Goal: Communication & Community: Answer question/provide support

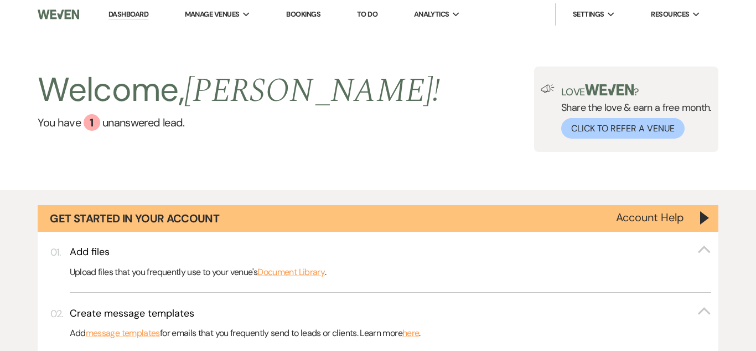
click at [106, 123] on link "You have 1 unanswered lead ." at bounding box center [239, 122] width 403 height 17
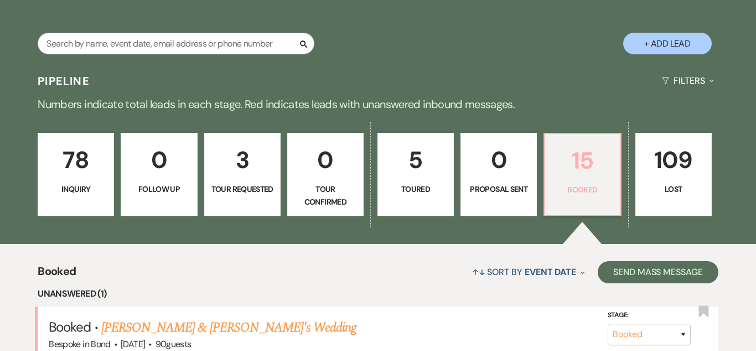
click at [591, 207] on link "15 Booked" at bounding box center [583, 174] width 78 height 83
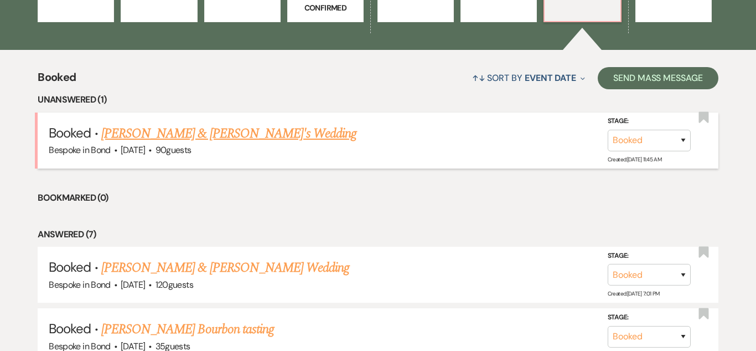
scroll to position [897, 0]
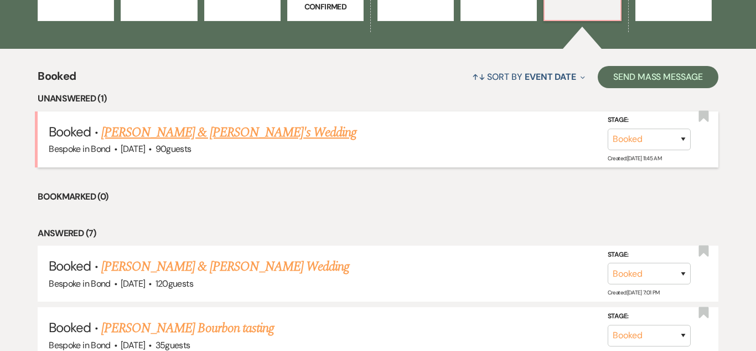
click at [238, 136] on link "[PERSON_NAME] & [PERSON_NAME]'s Wedding" at bounding box center [229, 132] width 256 height 20
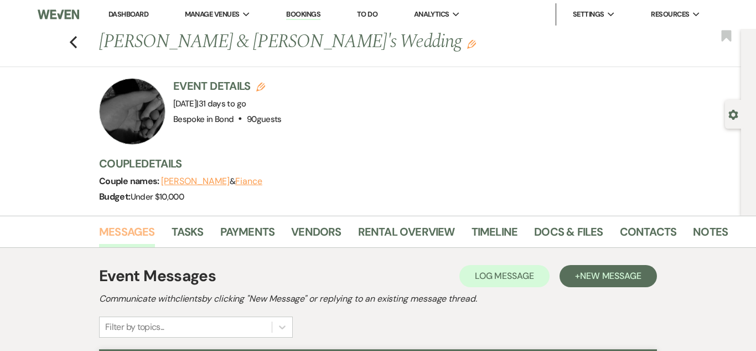
click at [125, 238] on link "Messages" at bounding box center [127, 235] width 56 height 24
click at [305, 19] on link "Bookings" at bounding box center [303, 14] width 34 height 11
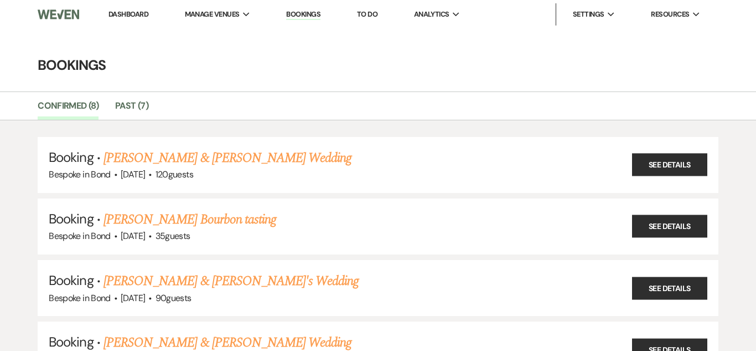
click at [142, 14] on link "Dashboard" at bounding box center [129, 13] width 40 height 9
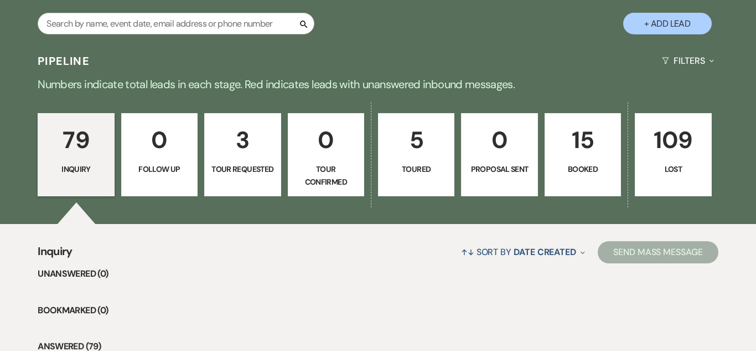
scroll to position [725, 0]
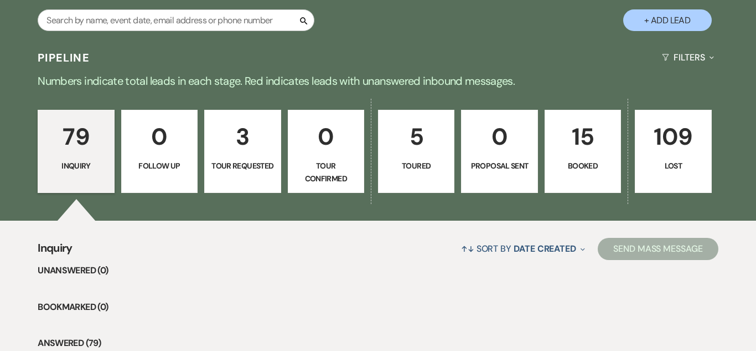
click at [420, 133] on p "5" at bounding box center [416, 136] width 62 height 37
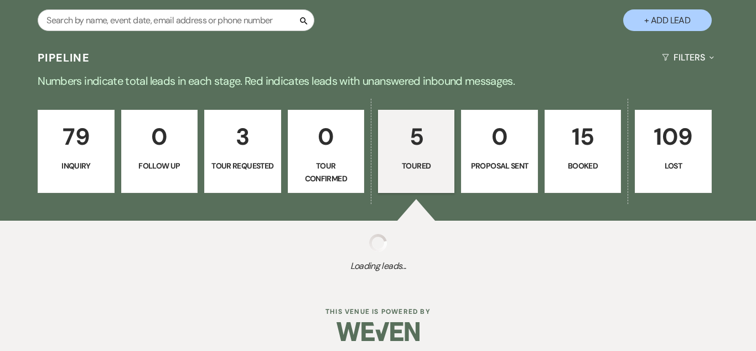
select select "5"
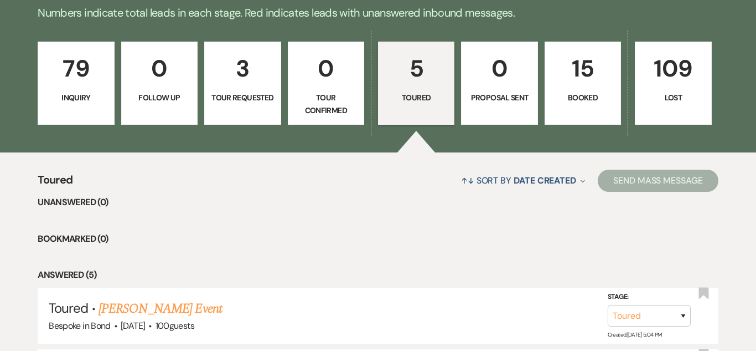
scroll to position [788, 0]
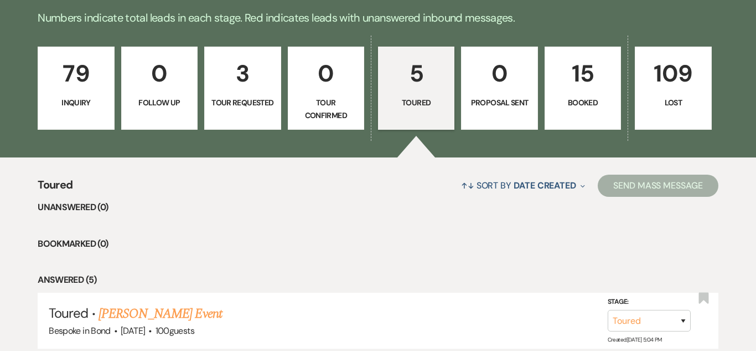
click at [102, 112] on link "79 Inquiry" at bounding box center [76, 88] width 76 height 83
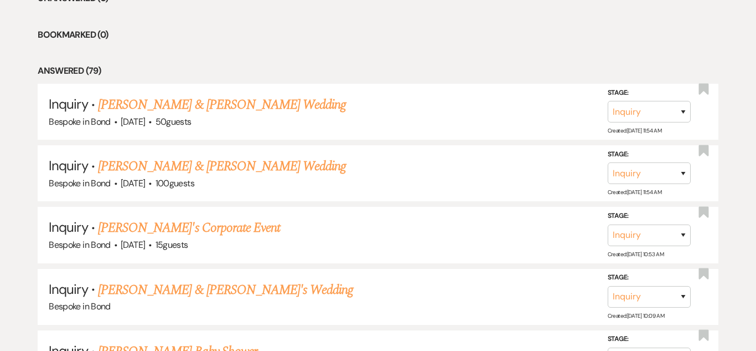
scroll to position [1001, 0]
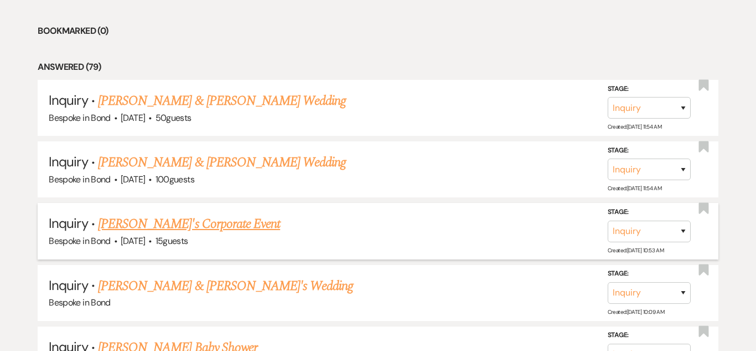
click at [240, 226] on link "[PERSON_NAME]'s Corporate Event" at bounding box center [189, 224] width 182 height 20
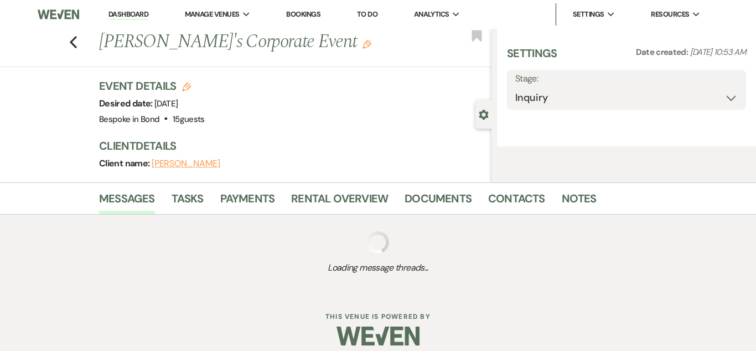
select select "9"
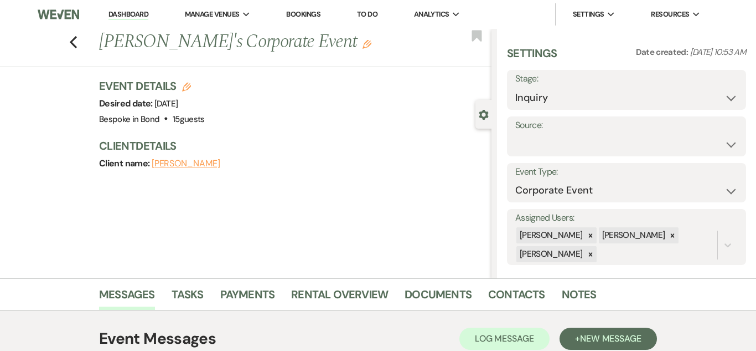
click at [739, 92] on div "Stage: Inquiry Follow Up Tour Requested Tour Confirmed Toured Proposal Sent Boo…" at bounding box center [626, 90] width 239 height 40
click at [727, 99] on select "Inquiry Follow Up Tour Requested Tour Confirmed Toured Proposal Sent Booked Lost" at bounding box center [627, 98] width 223 height 22
select select "5"
click at [516, 87] on select "Inquiry Follow Up Tour Requested Tour Confirmed Toured Proposal Sent Booked Lost" at bounding box center [627, 98] width 223 height 22
click at [728, 83] on button "Save" at bounding box center [721, 90] width 50 height 22
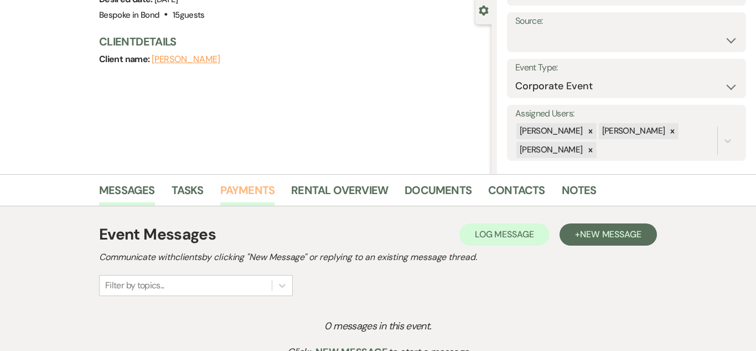
click at [252, 196] on link "Payments" at bounding box center [247, 193] width 55 height 24
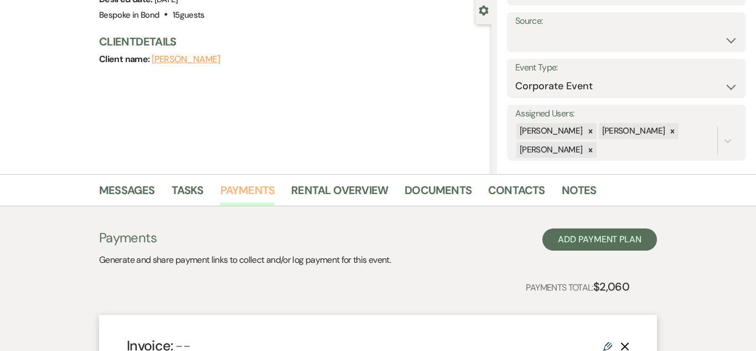
scroll to position [100, 0]
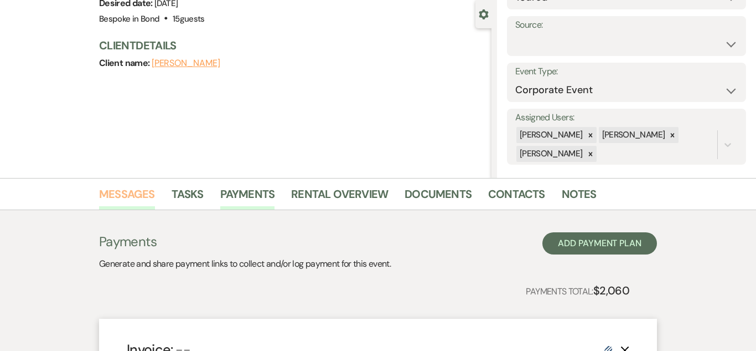
click at [130, 193] on link "Messages" at bounding box center [127, 197] width 56 height 24
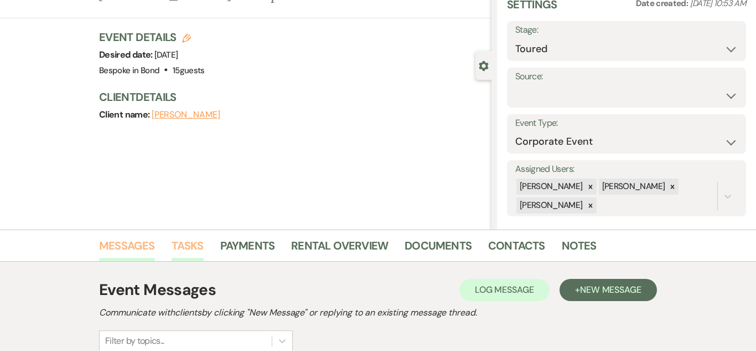
scroll to position [49, 0]
click at [225, 250] on link "Payments" at bounding box center [247, 248] width 55 height 24
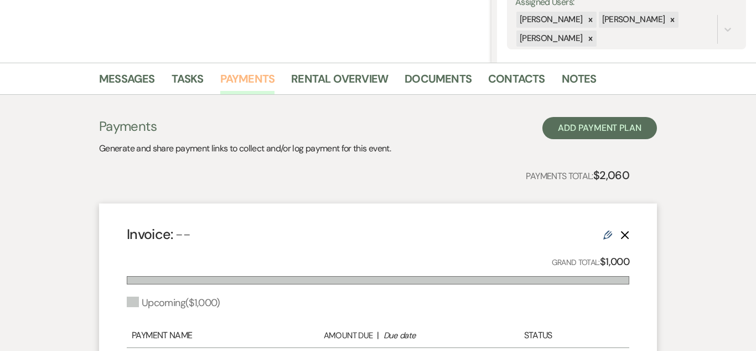
scroll to position [213, 0]
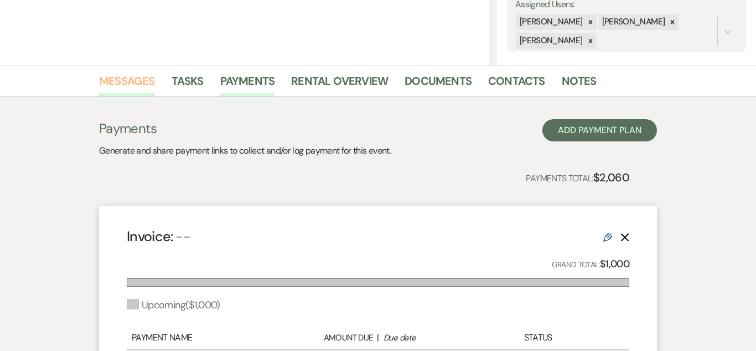
click at [148, 76] on link "Messages" at bounding box center [127, 84] width 56 height 24
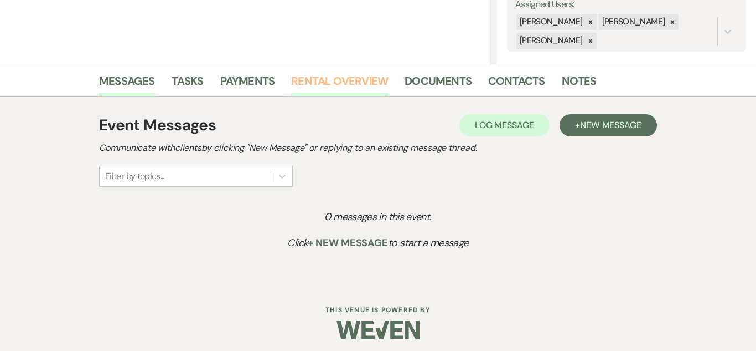
click at [318, 83] on link "Rental Overview" at bounding box center [339, 84] width 97 height 24
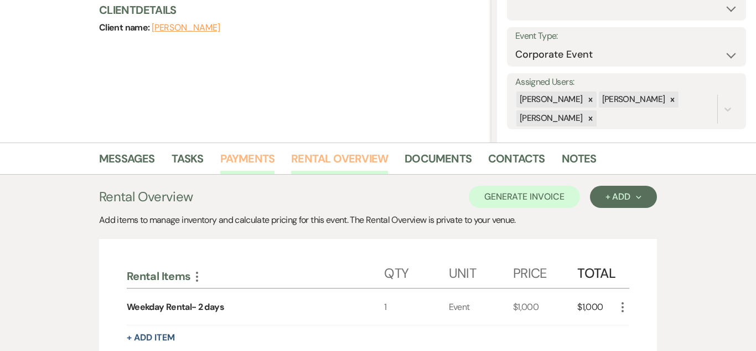
scroll to position [136, 0]
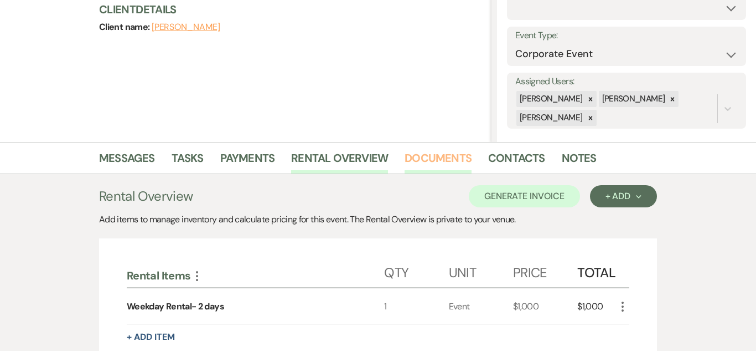
click at [435, 154] on link "Documents" at bounding box center [438, 161] width 67 height 24
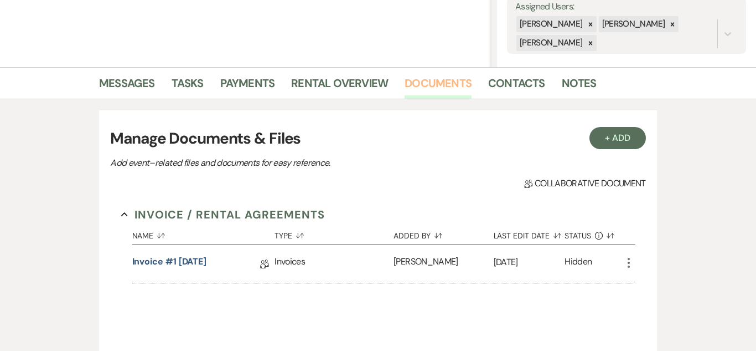
scroll to position [210, 0]
click at [116, 81] on link "Messages" at bounding box center [127, 87] width 56 height 24
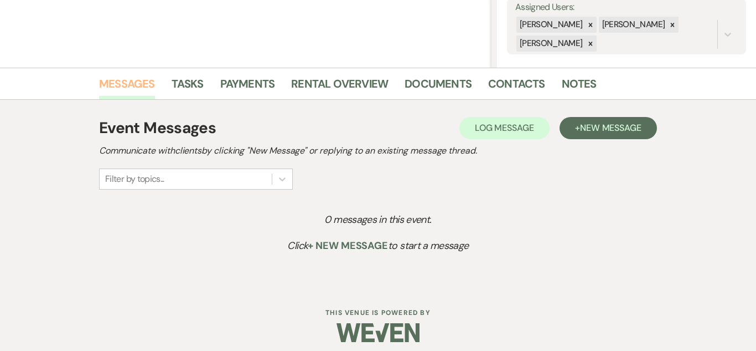
scroll to position [218, 0]
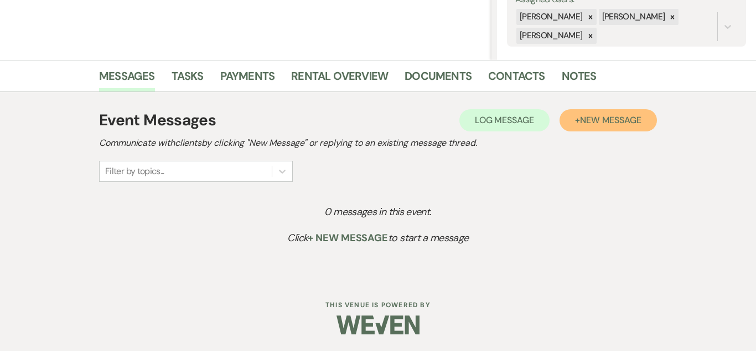
click at [642, 124] on button "+ New Message" at bounding box center [608, 120] width 97 height 22
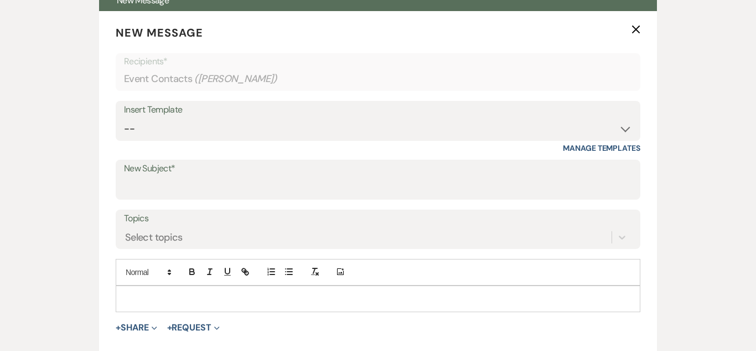
scroll to position [423, 0]
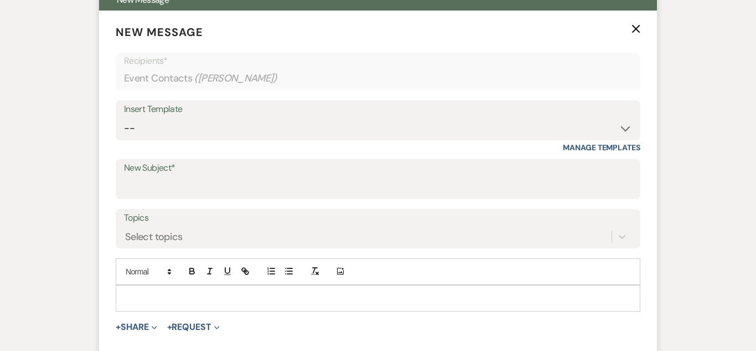
click at [383, 108] on div "Insert Template" at bounding box center [378, 109] width 508 height 16
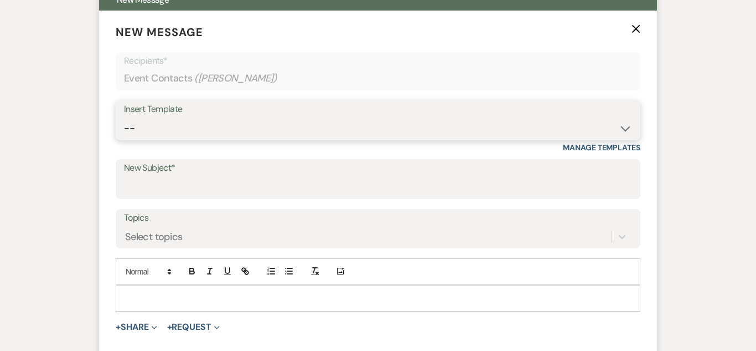
click at [383, 123] on select "-- Weven Planning Portal Introduction (Booked Events) Initial Inquiry Response …" at bounding box center [378, 128] width 508 height 22
select select "4574"
click at [124, 117] on select "-- Weven Planning Portal Introduction (Booked Events) Initial Inquiry Response …" at bounding box center [378, 128] width 508 height 22
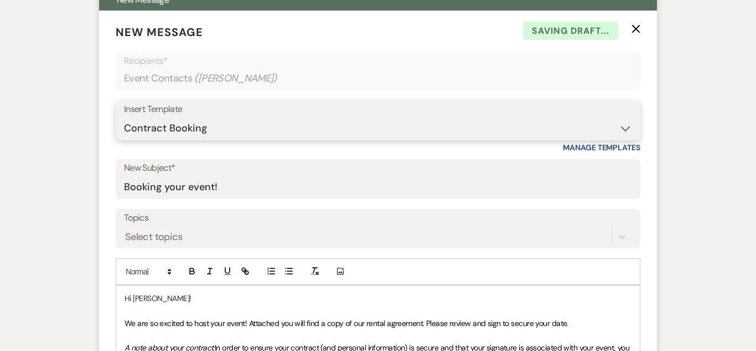
type input "Booking your event!"
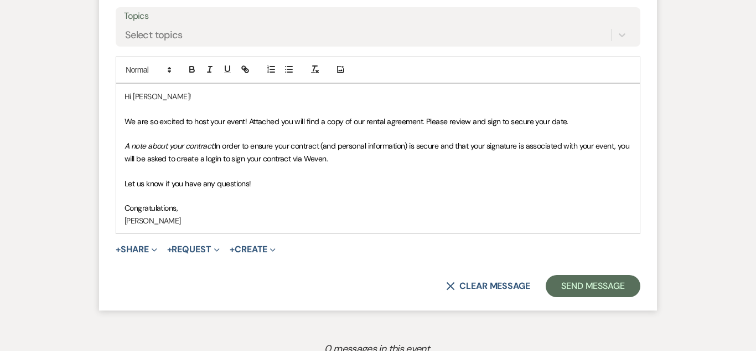
scroll to position [625, 0]
click at [143, 249] on button "+ Share Expand" at bounding box center [137, 248] width 42 height 9
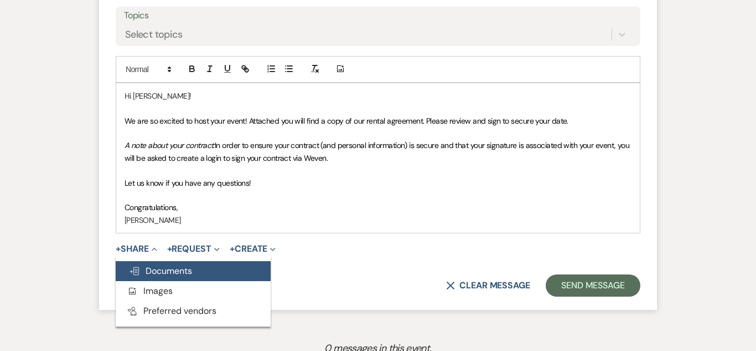
click at [153, 266] on span "Doc Upload Documents" at bounding box center [160, 271] width 63 height 12
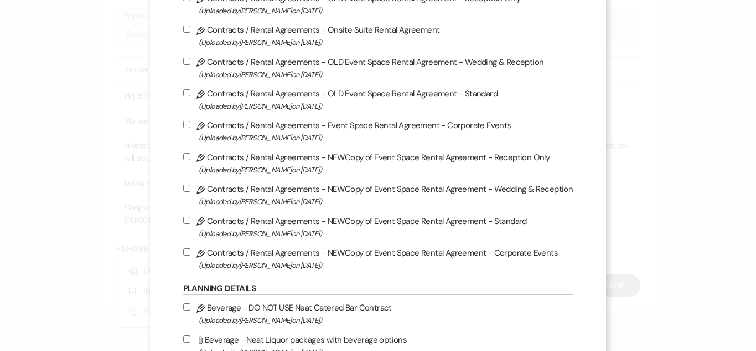
scroll to position [117, 0]
click at [189, 124] on input "Pencil Contracts / Rental Agreements - Event Space Rental Agreement - Corporate…" at bounding box center [186, 123] width 7 height 7
checkbox input "true"
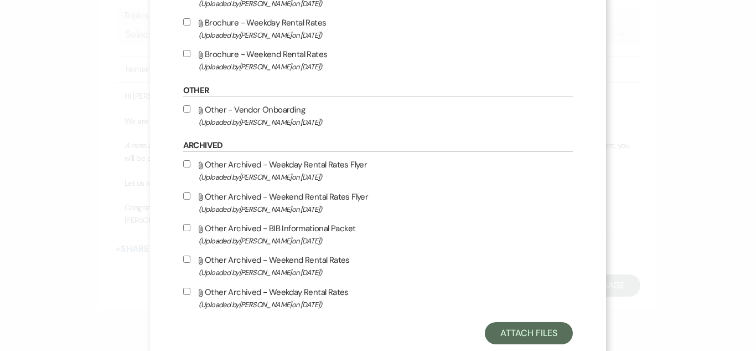
scroll to position [673, 0]
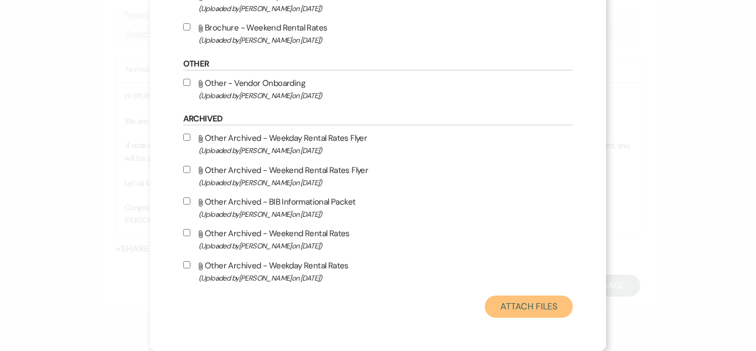
click at [498, 307] on button "Attach Files" at bounding box center [529, 306] width 88 height 22
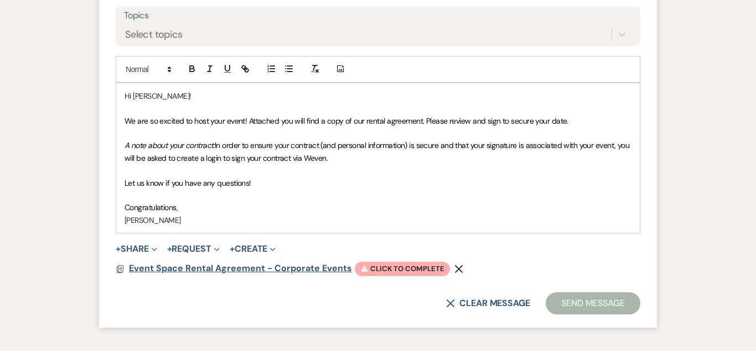
click at [228, 264] on span "Event Space Rental Agreement - Corporate Events" at bounding box center [240, 268] width 223 height 12
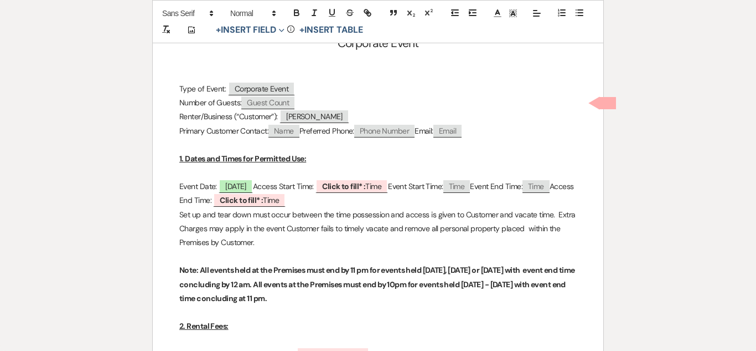
scroll to position [314, 0]
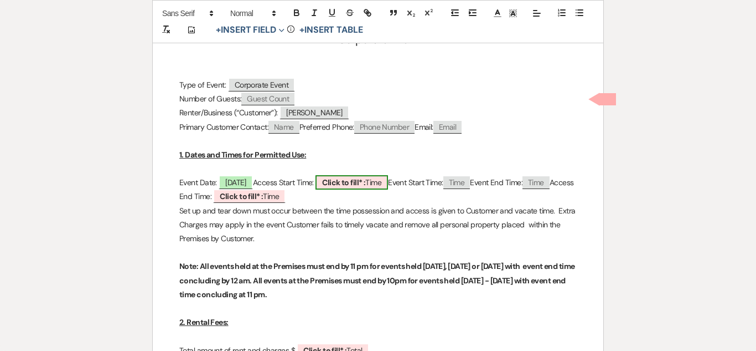
click at [362, 185] on b "Click to fill* :" at bounding box center [343, 182] width 43 height 10
select select "owner"
select select "Time"
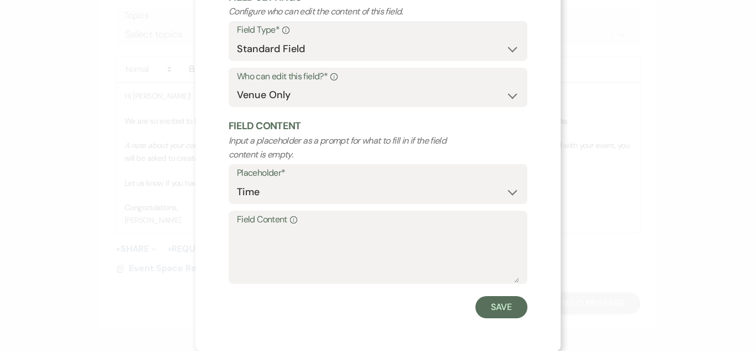
scroll to position [79, 0]
click at [237, 236] on textarea "Field Content Info" at bounding box center [378, 253] width 282 height 55
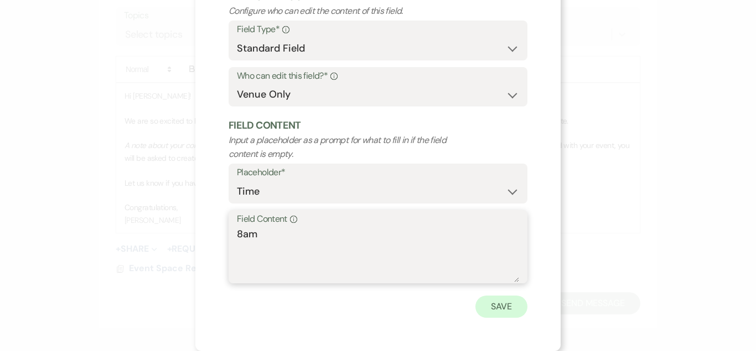
type textarea "8am"
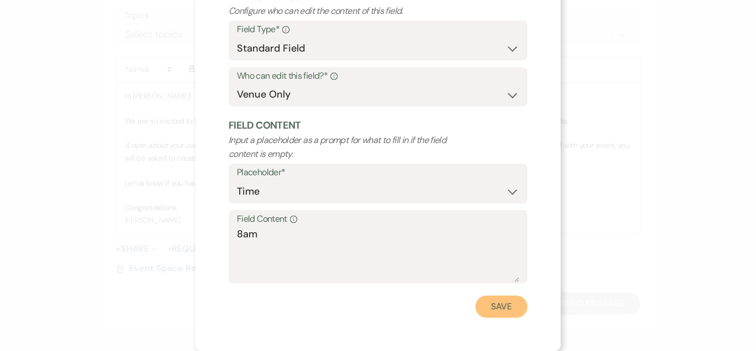
click at [504, 306] on button "Save" at bounding box center [502, 306] width 52 height 22
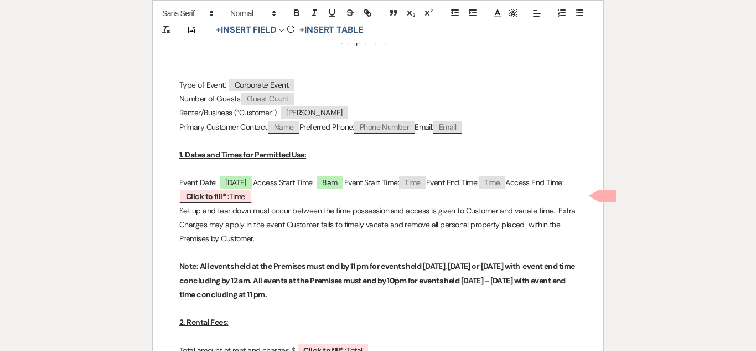
click at [285, 204] on p "Set up and tear down must occur between the time possession and access is given…" at bounding box center [378, 225] width 398 height 42
click at [252, 195] on span "Click to fill* : Time" at bounding box center [215, 196] width 73 height 14
select select "owner"
select select "Time"
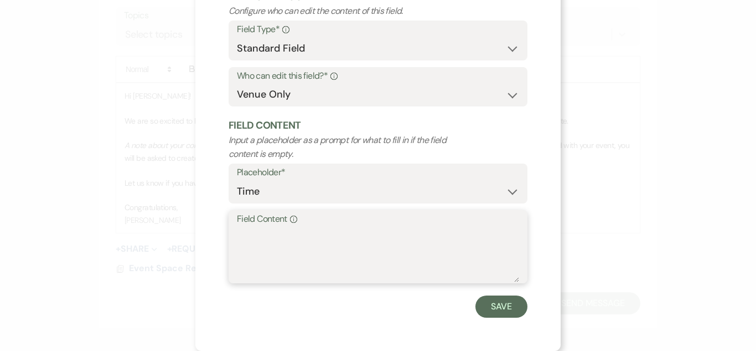
click at [267, 228] on textarea "Field Content Info" at bounding box center [378, 253] width 282 height 55
type textarea "8pm"
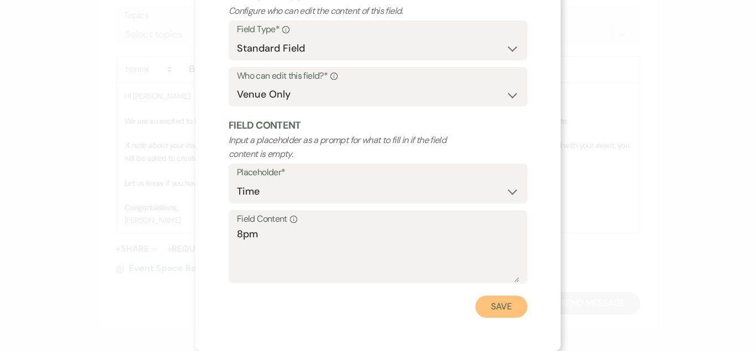
click at [495, 306] on button "Save" at bounding box center [502, 306] width 52 height 22
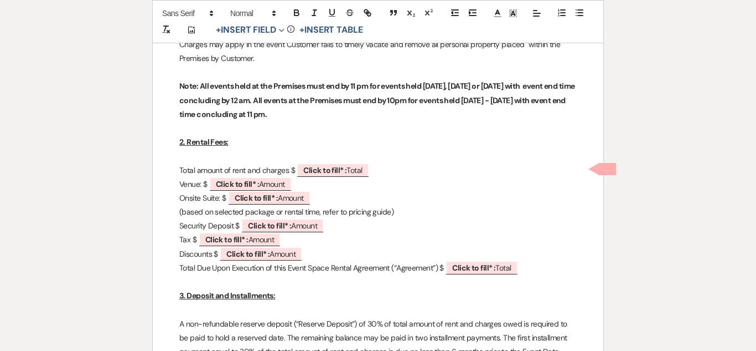
scroll to position [496, 0]
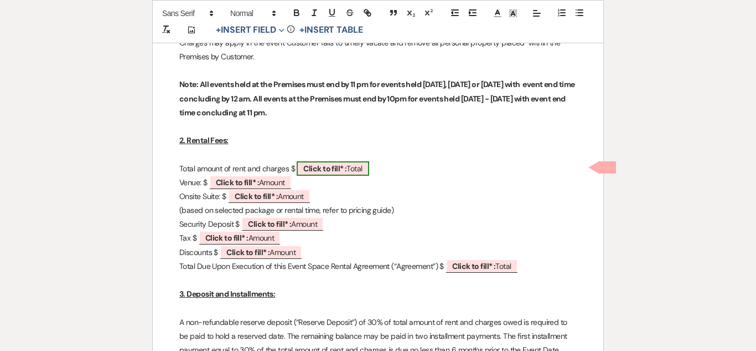
click at [335, 167] on b "Click to fill* :" at bounding box center [324, 168] width 43 height 10
select select "owner"
select select "Total"
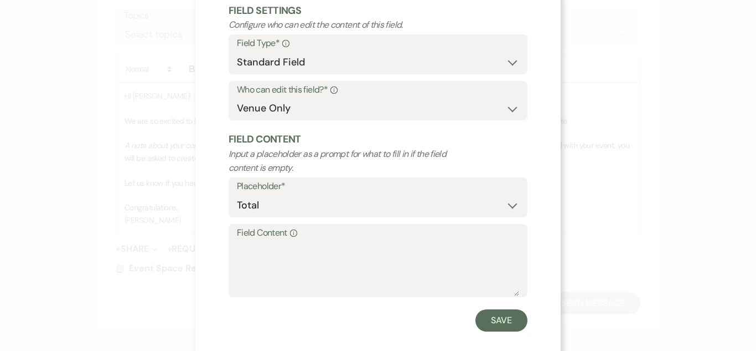
scroll to position [79, 0]
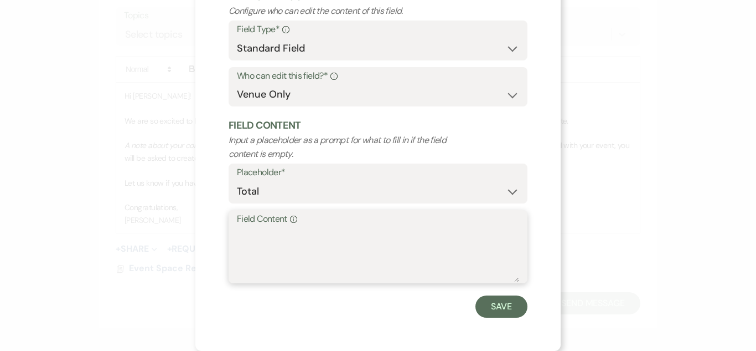
click at [270, 239] on textarea "Field Content Info" at bounding box center [378, 253] width 282 height 55
click at [241, 238] on textarea "1060" at bounding box center [378, 253] width 282 height 55
type textarea "1,060"
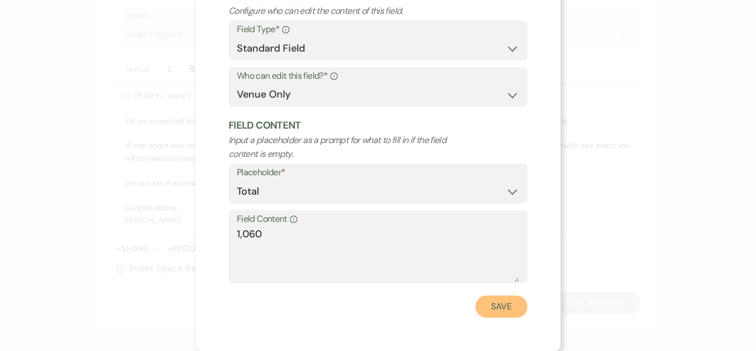
click at [494, 308] on button "Save" at bounding box center [502, 306] width 52 height 22
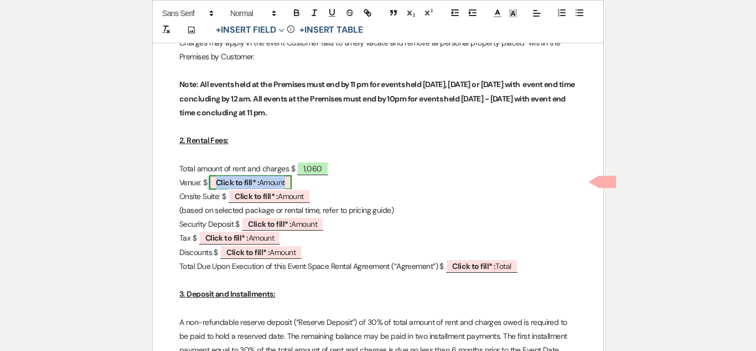
click at [223, 177] on b "Click to fill* :" at bounding box center [237, 182] width 43 height 10
select select "owner"
select select "Amount"
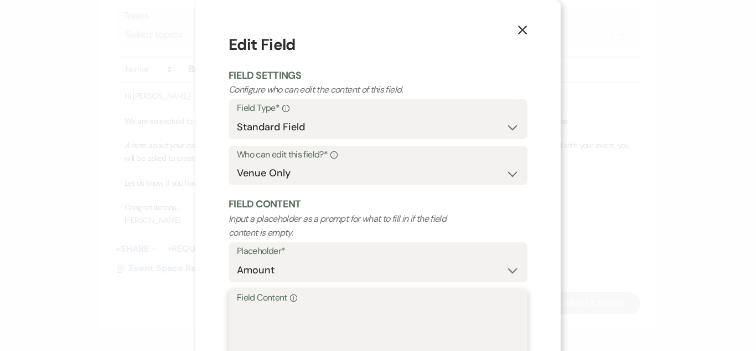
click at [275, 308] on textarea "Field Content Info" at bounding box center [378, 332] width 282 height 55
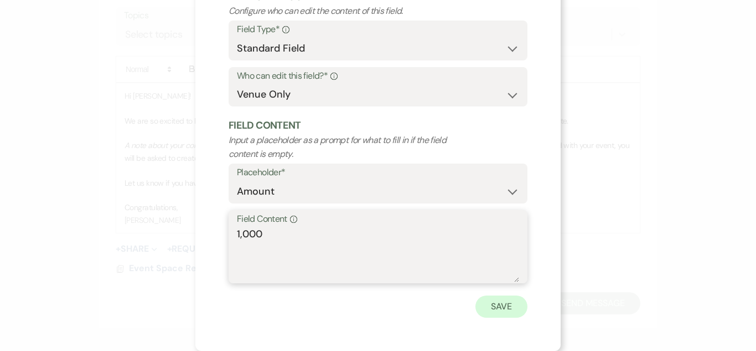
type textarea "1,000"
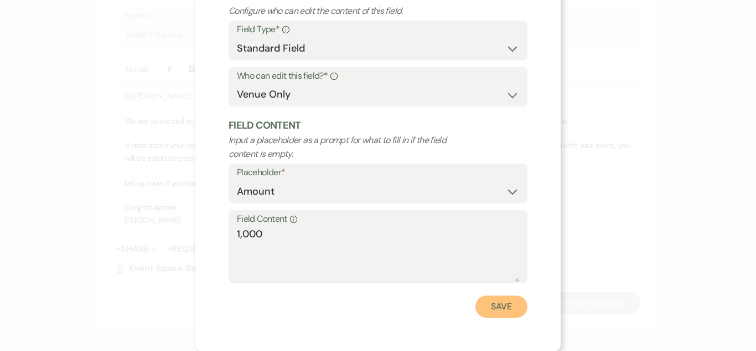
click at [492, 312] on button "Save" at bounding box center [502, 306] width 52 height 22
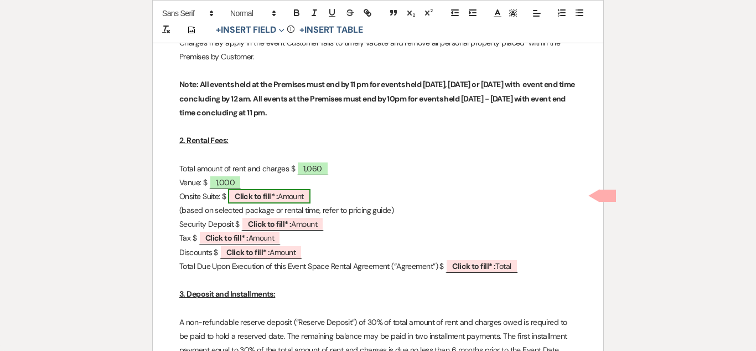
click at [262, 196] on b "Click to fill* :" at bounding box center [256, 196] width 43 height 10
select select "owner"
select select "Amount"
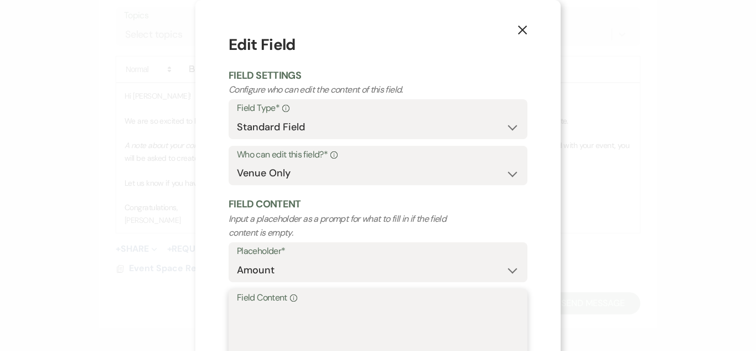
click at [270, 348] on textarea "Field Content Info" at bounding box center [378, 332] width 282 height 55
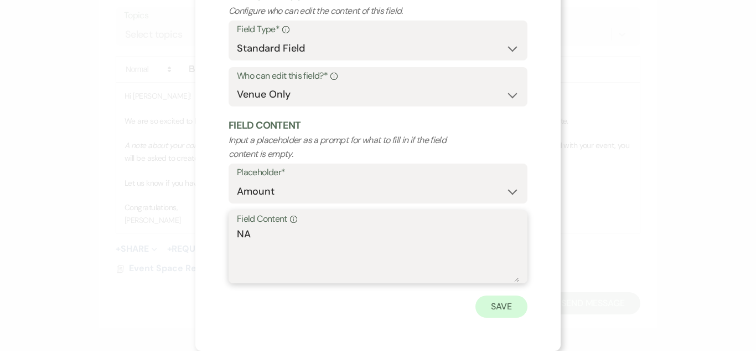
type textarea "NA"
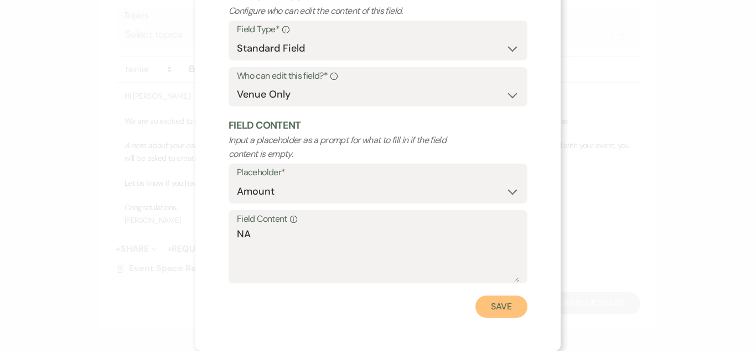
click at [502, 310] on button "Save" at bounding box center [502, 306] width 52 height 22
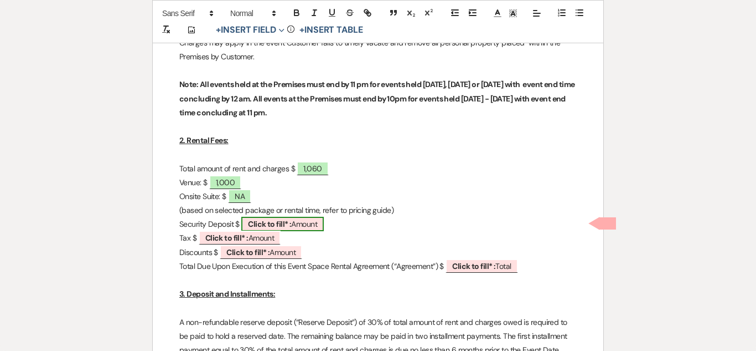
click at [306, 225] on span "Click to fill* : Amount" at bounding box center [282, 224] width 83 height 14
select select "owner"
select select "Amount"
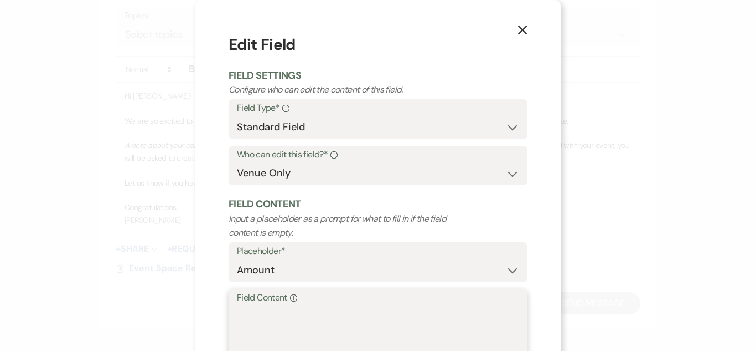
click at [297, 326] on textarea "Field Content Info" at bounding box center [378, 332] width 282 height 55
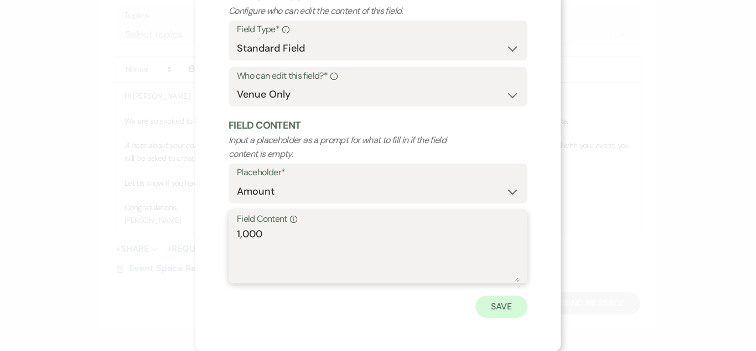
type textarea "1,000"
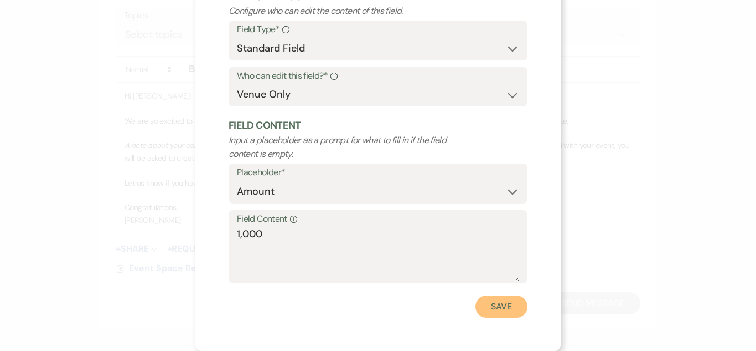
click at [505, 306] on button "Save" at bounding box center [502, 306] width 52 height 22
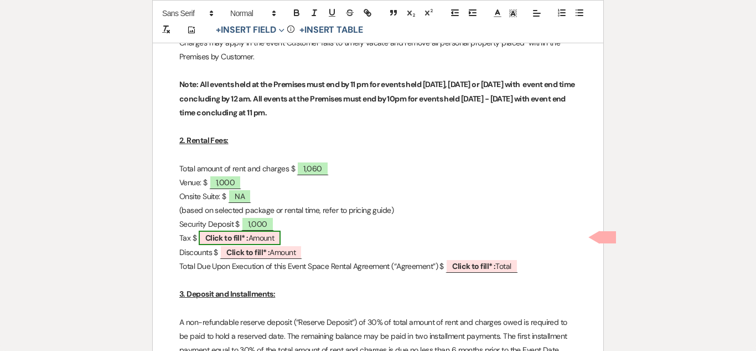
click at [230, 235] on b "Click to fill* :" at bounding box center [226, 238] width 43 height 10
select select "owner"
select select "Amount"
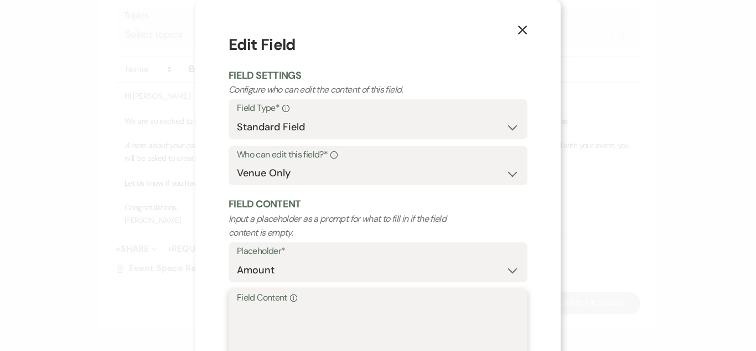
click at [315, 316] on textarea "Field Content Info" at bounding box center [378, 332] width 282 height 55
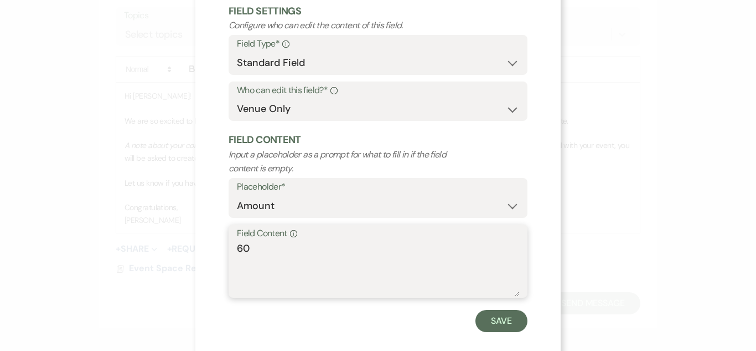
scroll to position [76, 0]
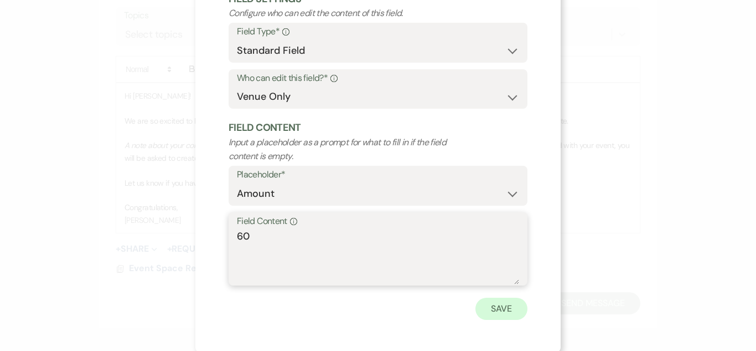
type textarea "60"
click at [510, 309] on button "Save" at bounding box center [502, 308] width 52 height 22
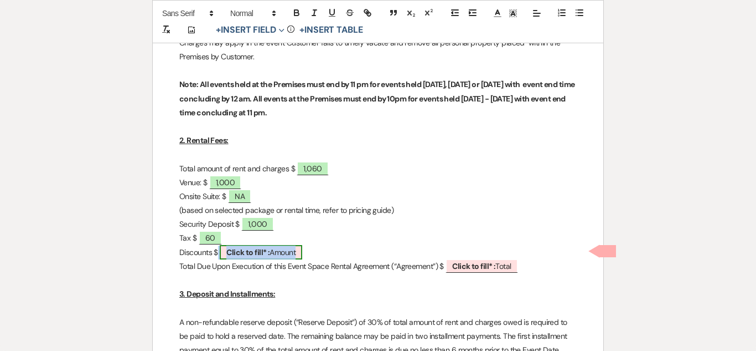
click at [292, 251] on span "Click to fill* : Amount" at bounding box center [261, 252] width 83 height 14
select select "owner"
select select "Amount"
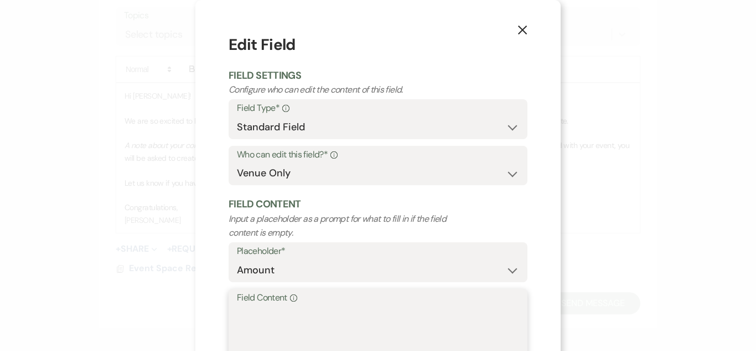
click at [296, 318] on textarea "Field Content Info" at bounding box center [378, 332] width 282 height 55
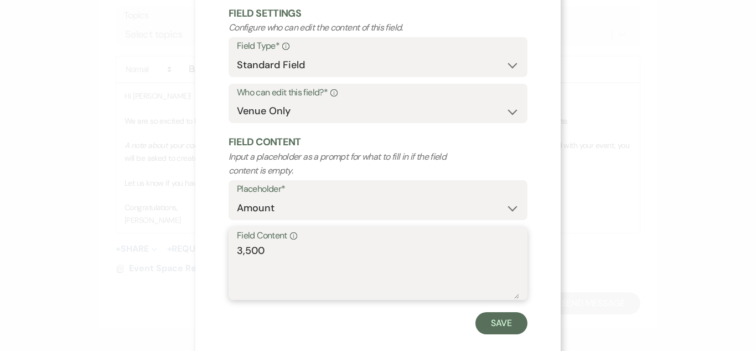
scroll to position [79, 0]
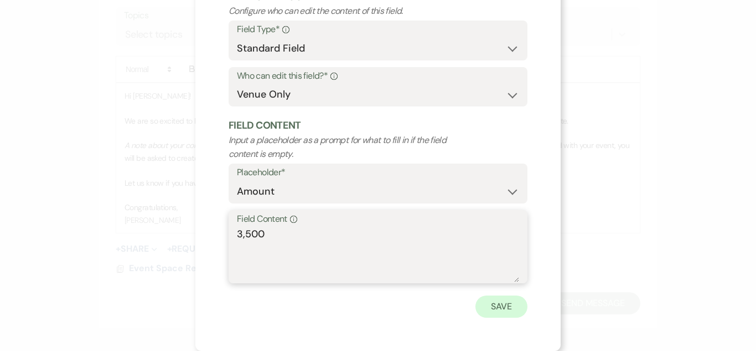
type textarea "3,500"
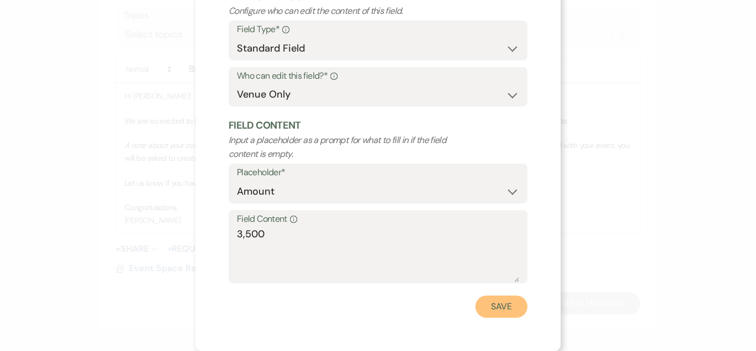
click at [494, 311] on button "Save" at bounding box center [502, 306] width 52 height 22
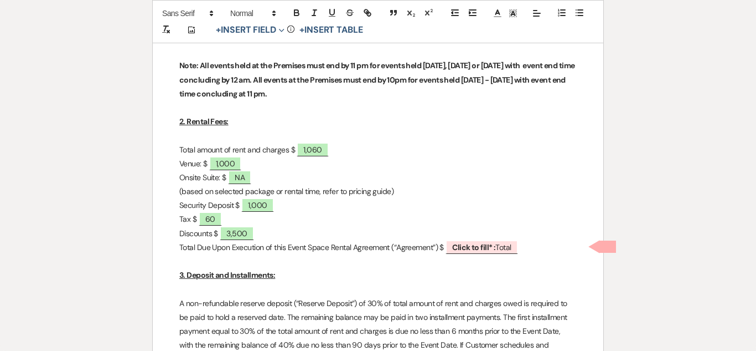
scroll to position [515, 0]
click at [472, 243] on b "Click to fill* :" at bounding box center [473, 246] width 43 height 10
select select "owner"
select select "Total"
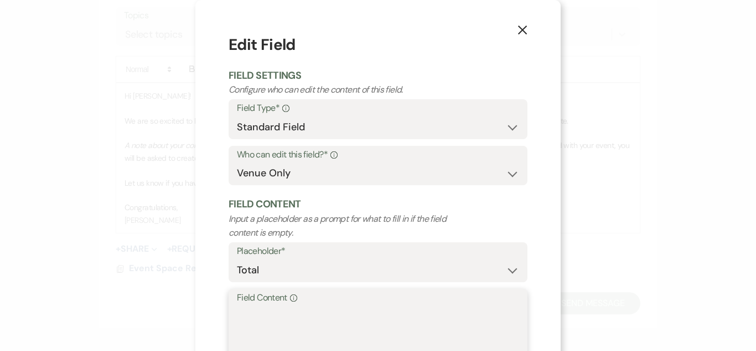
click at [316, 311] on textarea "Field Content Info" at bounding box center [378, 332] width 282 height 55
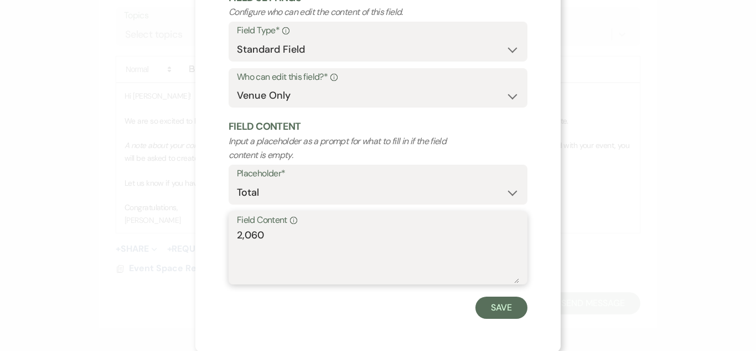
scroll to position [79, 0]
type textarea "2,060"
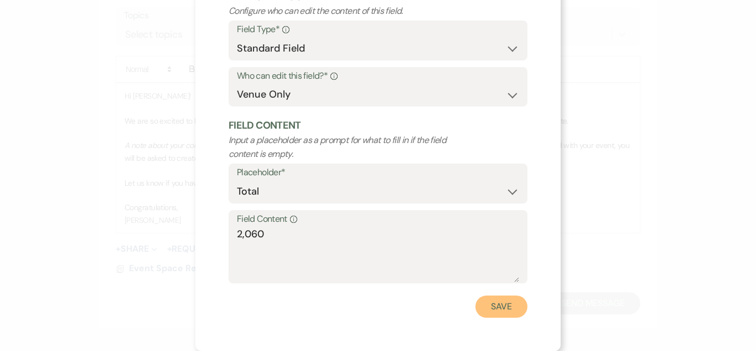
click at [501, 310] on button "Save" at bounding box center [502, 306] width 52 height 22
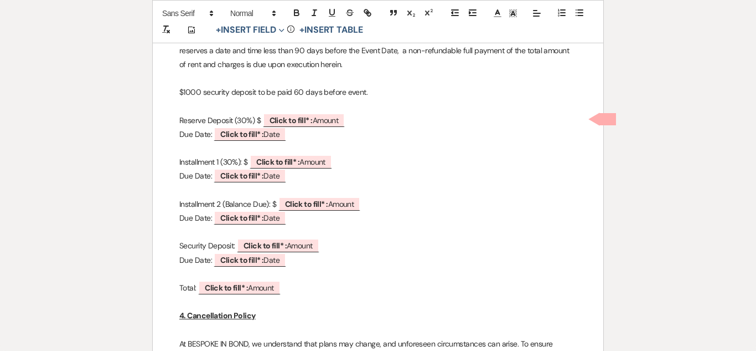
scroll to position [852, 0]
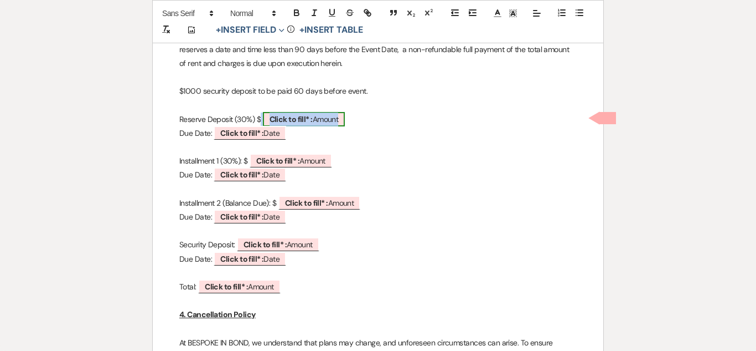
click at [305, 114] on b "Click to fill* :" at bounding box center [291, 119] width 43 height 10
select select "owner"
select select "Amount"
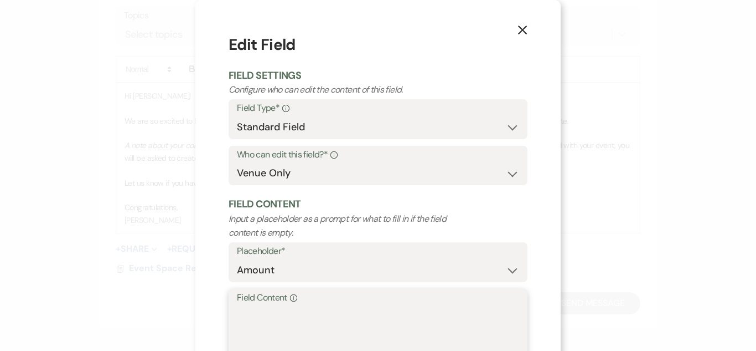
click at [285, 313] on textarea "Field Content Info" at bounding box center [378, 332] width 282 height 55
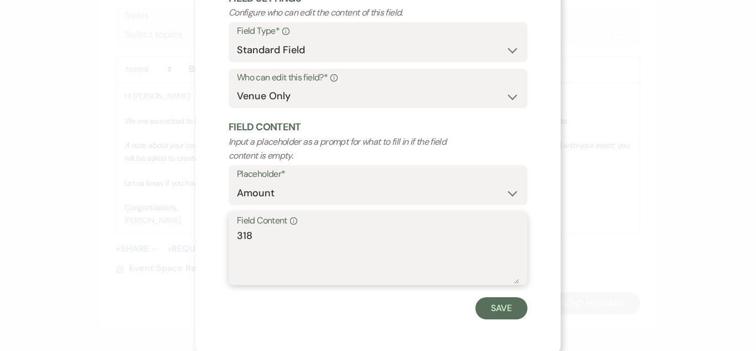
scroll to position [79, 0]
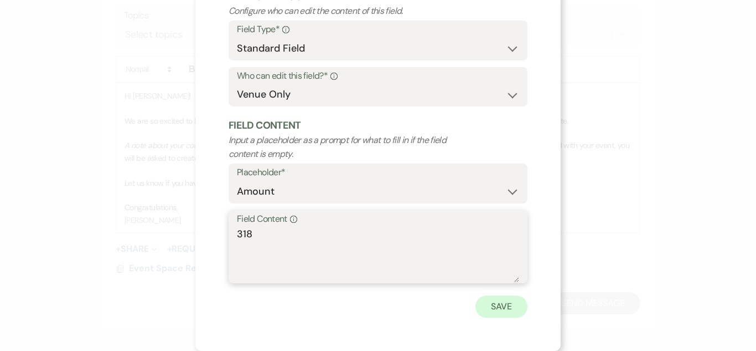
type textarea "318"
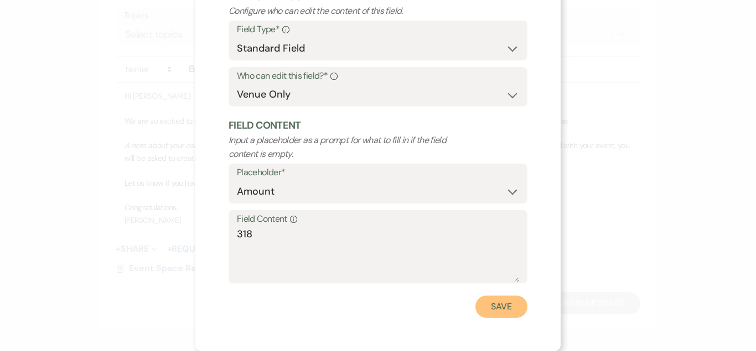
click at [508, 304] on button "Save" at bounding box center [502, 306] width 52 height 22
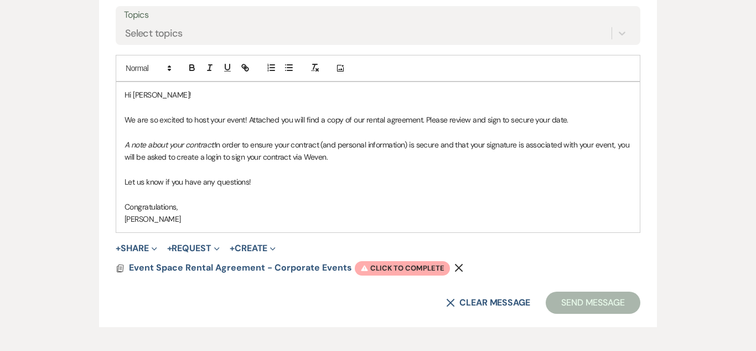
scroll to position [529, 0]
click at [254, 274] on span "Event Space Rental Agreement - Corporate Events" at bounding box center [240, 268] width 223 height 14
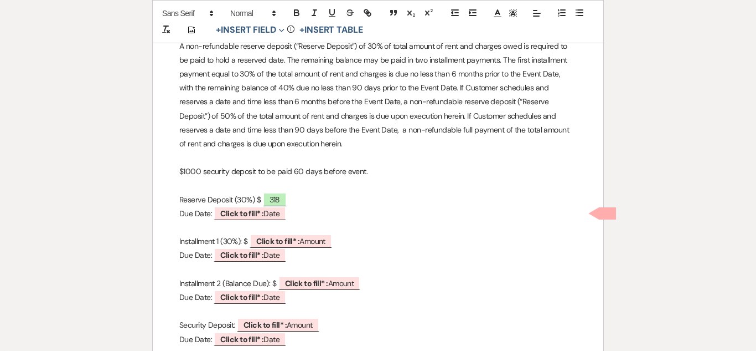
scroll to position [797, 0]
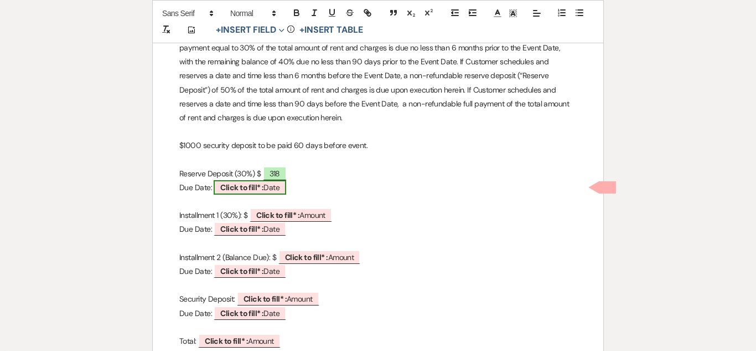
click at [236, 185] on b "Click to fill* :" at bounding box center [241, 187] width 43 height 10
select select "owner"
select select "Date"
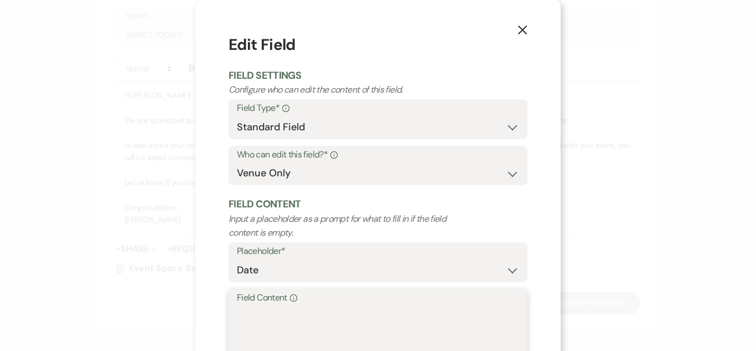
click at [282, 326] on textarea "Field Content Info" at bounding box center [378, 332] width 282 height 55
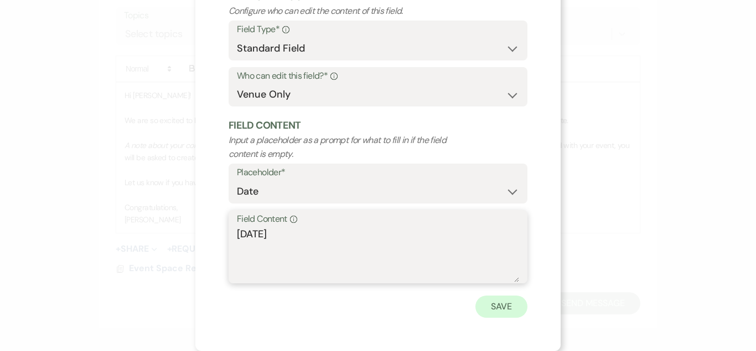
type textarea "[DATE]"
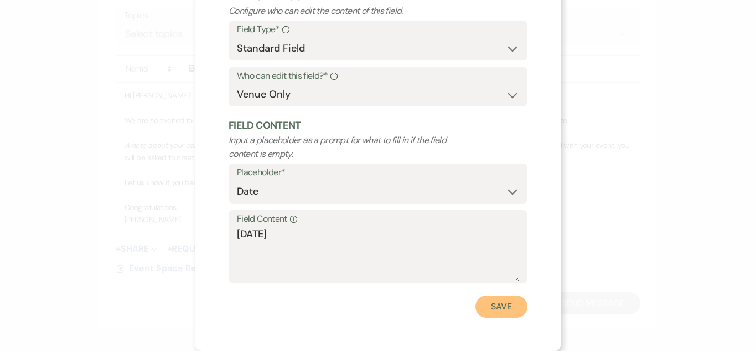
click at [503, 316] on button "Save" at bounding box center [502, 306] width 52 height 22
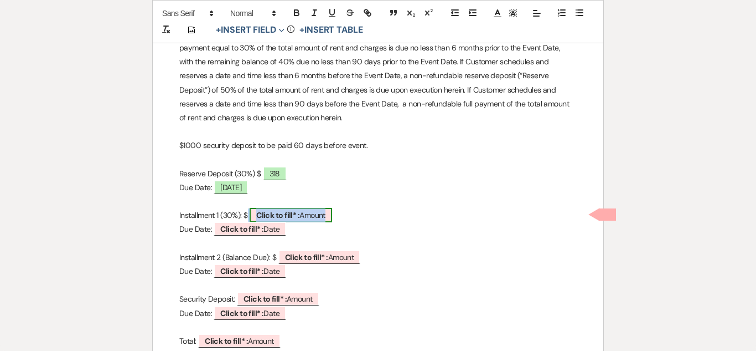
click at [283, 216] on b "Click to fill* :" at bounding box center [277, 215] width 43 height 10
select select "owner"
select select "Amount"
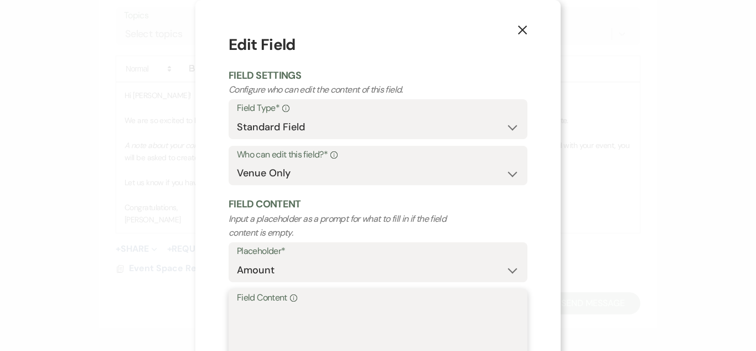
click at [277, 317] on textarea "Field Content Info" at bounding box center [378, 332] width 282 height 55
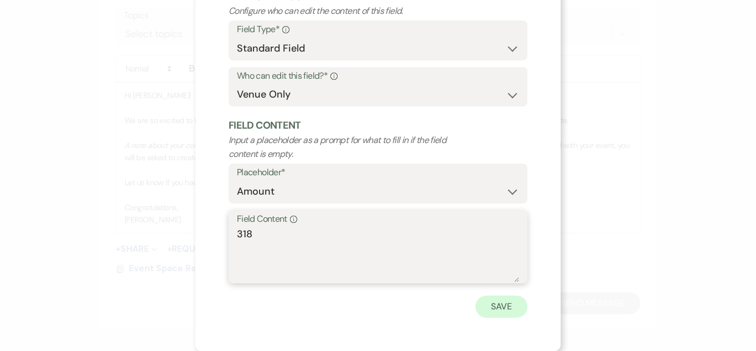
type textarea "318"
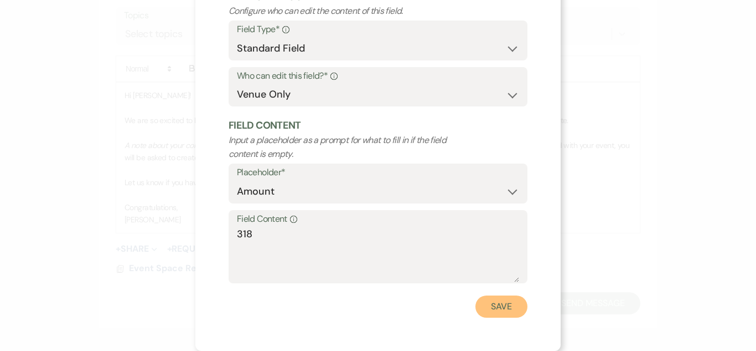
click at [493, 308] on button "Save" at bounding box center [502, 306] width 52 height 22
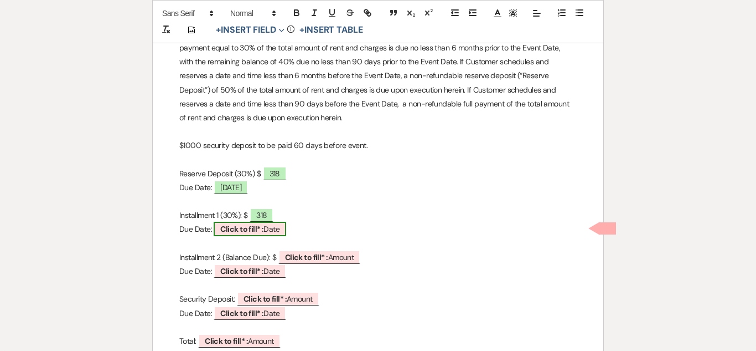
click at [239, 222] on span "Click to fill* : Date" at bounding box center [250, 229] width 73 height 14
select select "owner"
select select "Date"
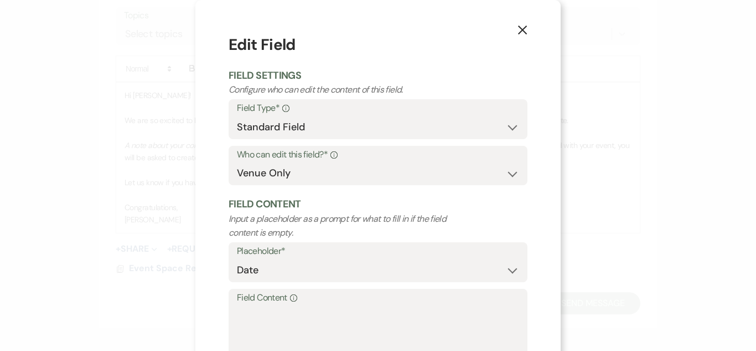
click at [262, 302] on label "Field Content Info" at bounding box center [378, 298] width 282 height 16
click at [262, 305] on textarea "Field Content Info" at bounding box center [378, 332] width 282 height 55
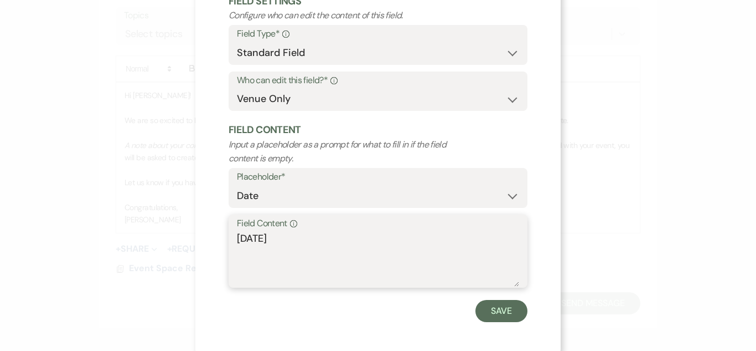
scroll to position [78, 0]
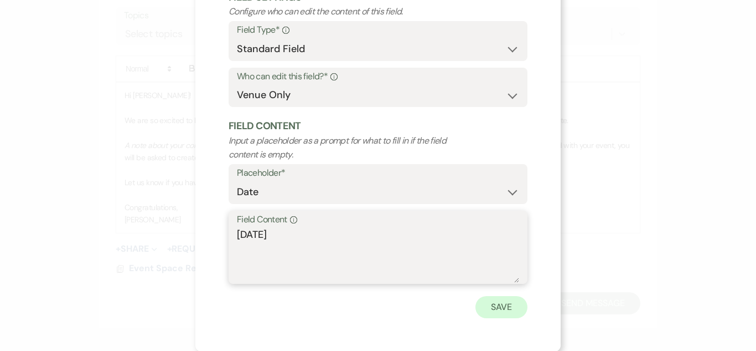
type textarea "[DATE]"
click at [502, 307] on button "Save" at bounding box center [502, 307] width 52 height 22
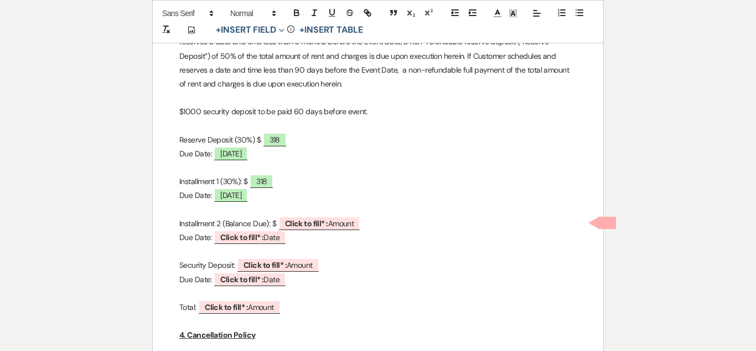
scroll to position [832, 0]
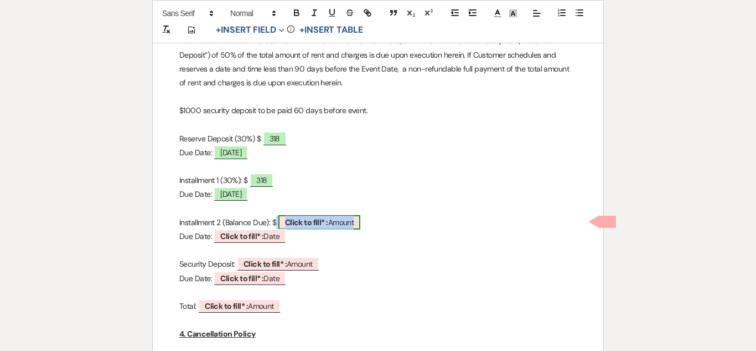
click at [296, 227] on span "Click to fill* : Amount" at bounding box center [320, 222] width 83 height 14
select select "owner"
select select "Amount"
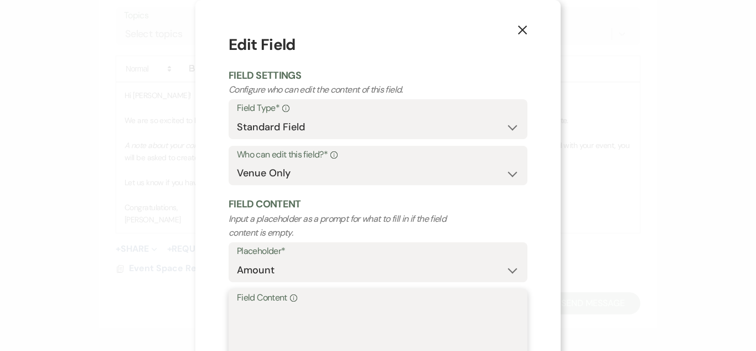
click at [282, 331] on textarea "Field Content Info" at bounding box center [378, 332] width 282 height 55
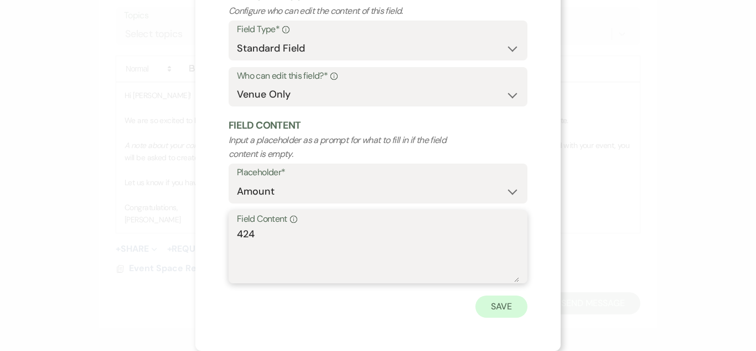
type textarea "424"
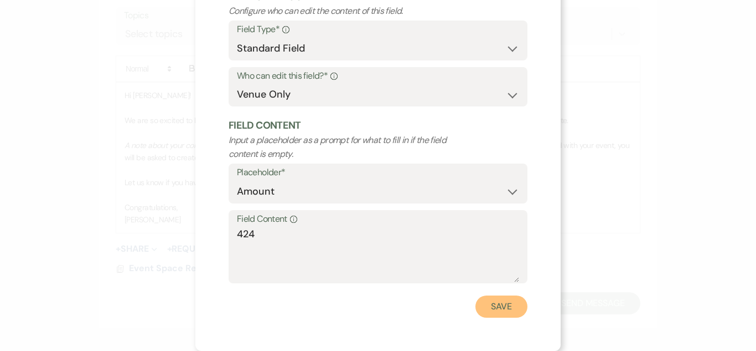
click at [491, 313] on button "Save" at bounding box center [502, 306] width 52 height 22
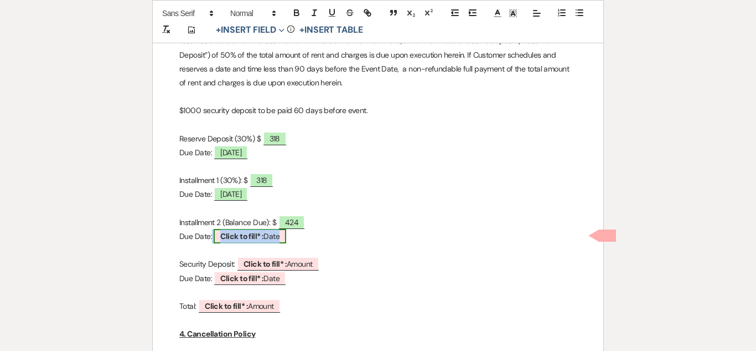
click at [256, 240] on span "Click to fill* : Date" at bounding box center [250, 236] width 73 height 14
select select "owner"
select select "Date"
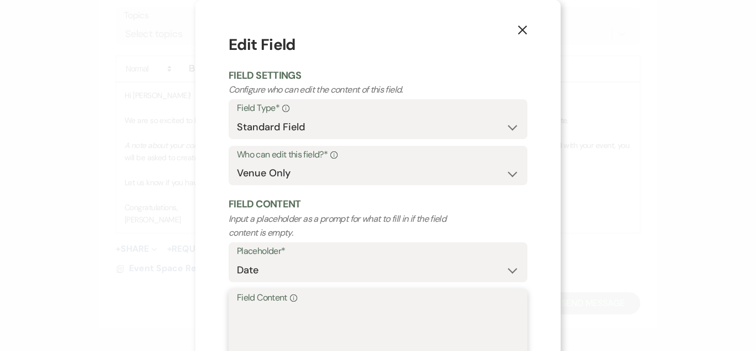
click at [270, 314] on textarea "Field Content Info" at bounding box center [378, 332] width 282 height 55
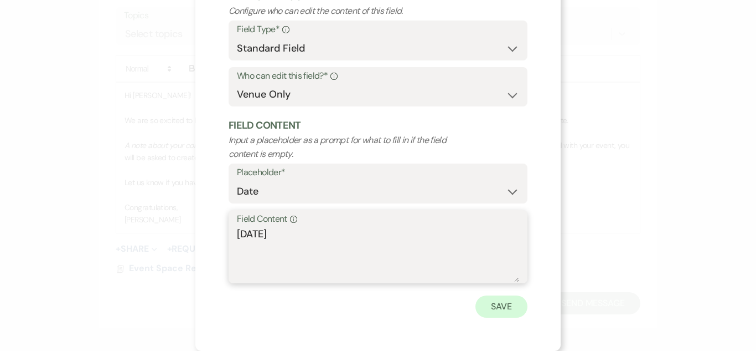
type textarea "[DATE]"
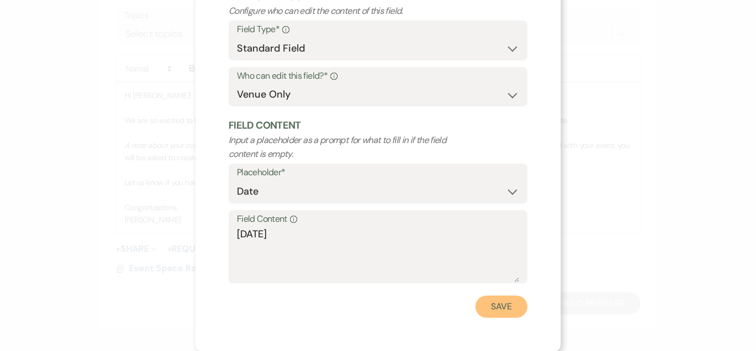
click at [501, 302] on button "Save" at bounding box center [502, 306] width 52 height 22
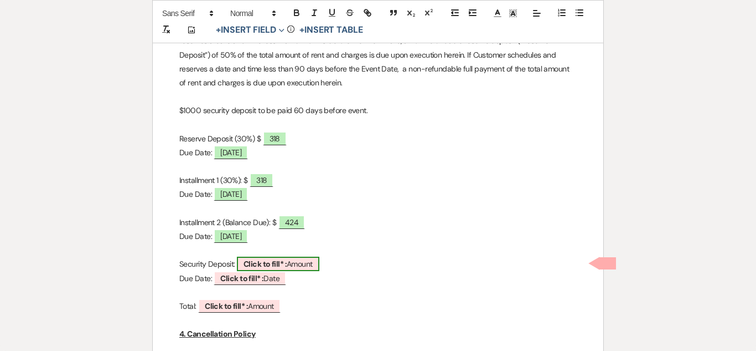
click at [307, 266] on span "Click to fill* : Amount" at bounding box center [278, 263] width 83 height 14
select select "owner"
select select "Amount"
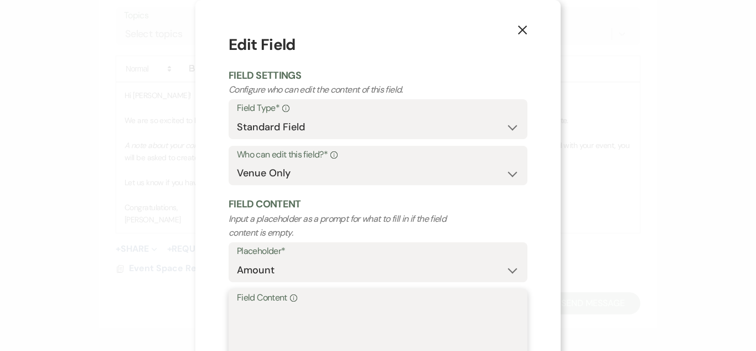
click at [283, 338] on textarea "Field Content Info" at bounding box center [378, 332] width 282 height 55
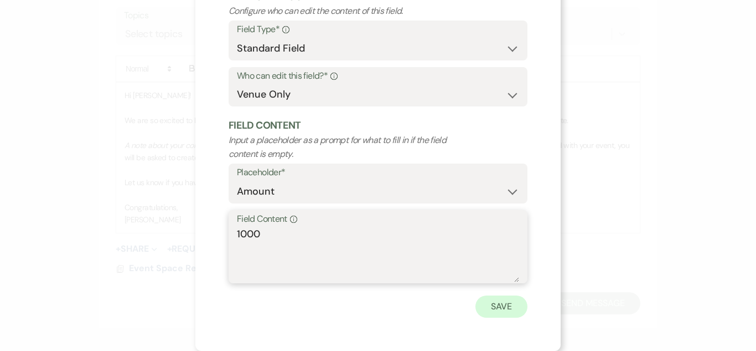
type textarea "1000"
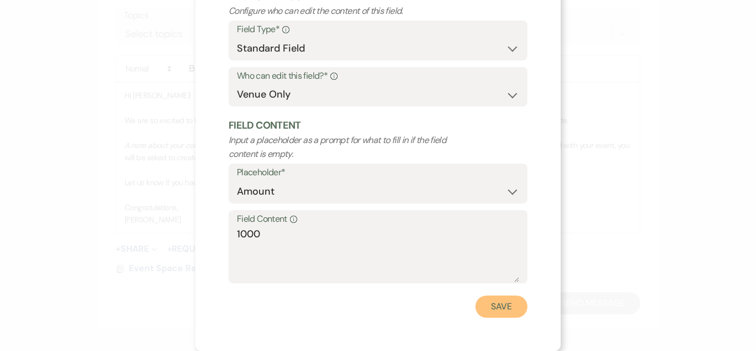
click at [507, 311] on button "Save" at bounding box center [502, 306] width 52 height 22
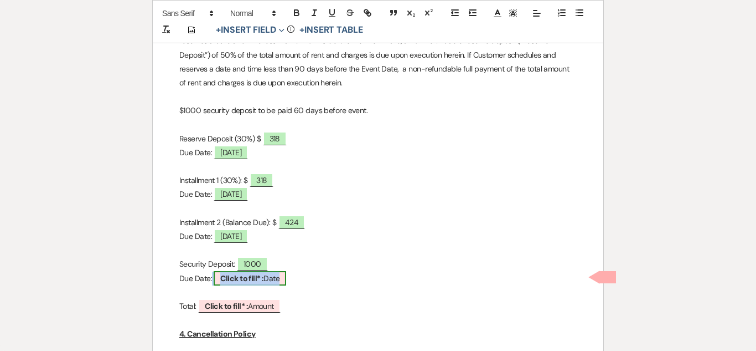
click at [245, 280] on b "Click to fill* :" at bounding box center [241, 278] width 43 height 10
select select "owner"
select select "Date"
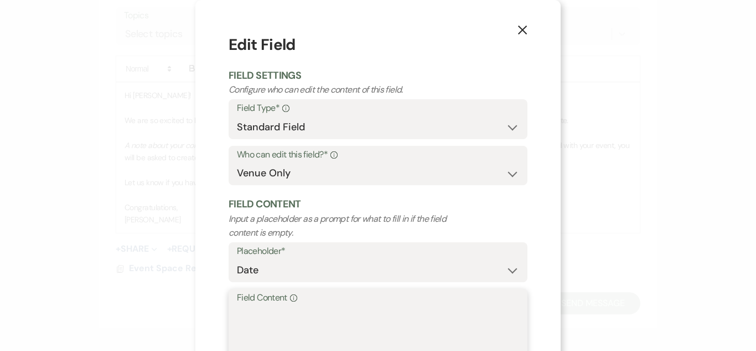
click at [257, 342] on textarea "Field Content Info" at bounding box center [378, 332] width 282 height 55
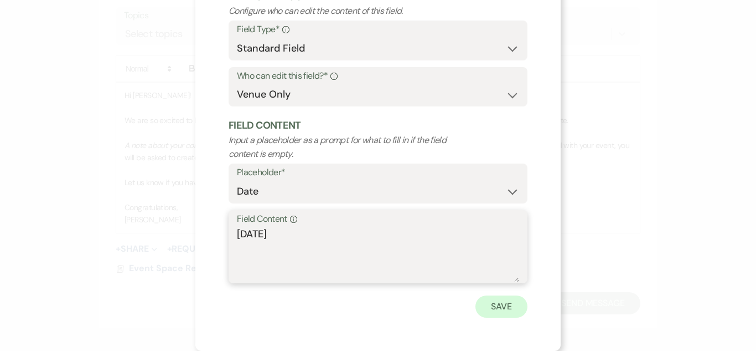
type textarea "[DATE]"
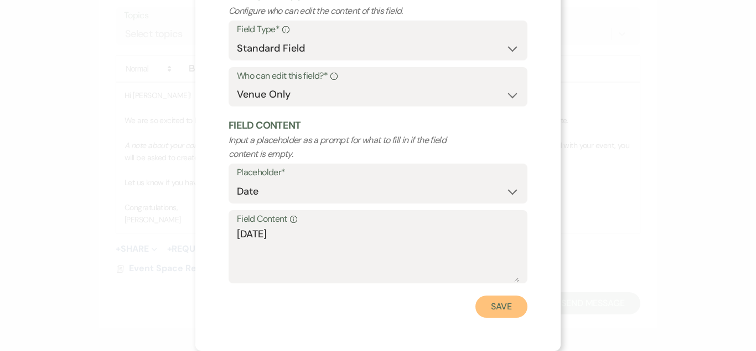
click at [509, 311] on button "Save" at bounding box center [502, 306] width 52 height 22
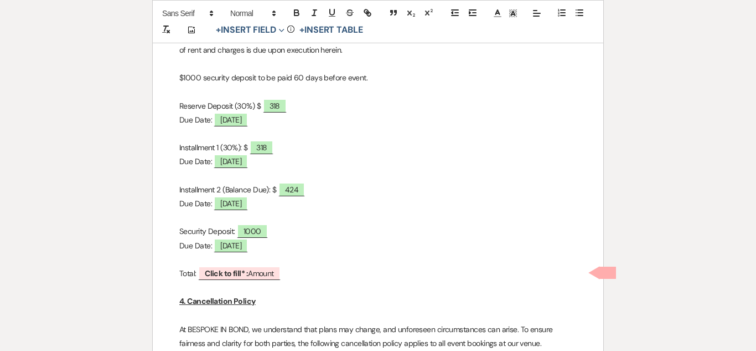
scroll to position [869, 0]
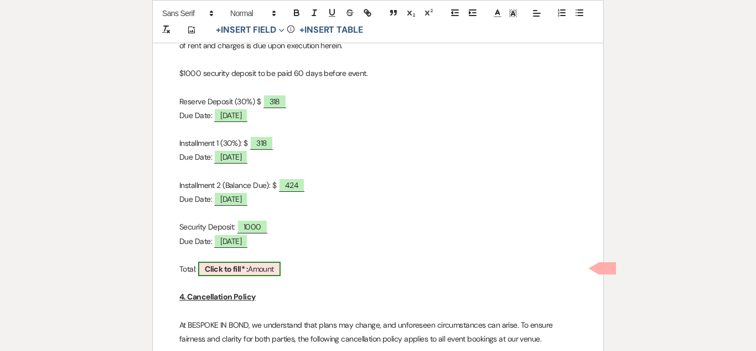
click at [235, 264] on b "Click to fill* :" at bounding box center [226, 269] width 43 height 10
select select "owner"
select select "Amount"
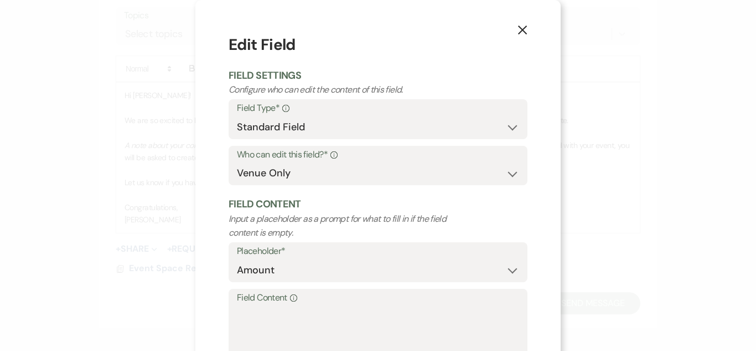
scroll to position [79, 0]
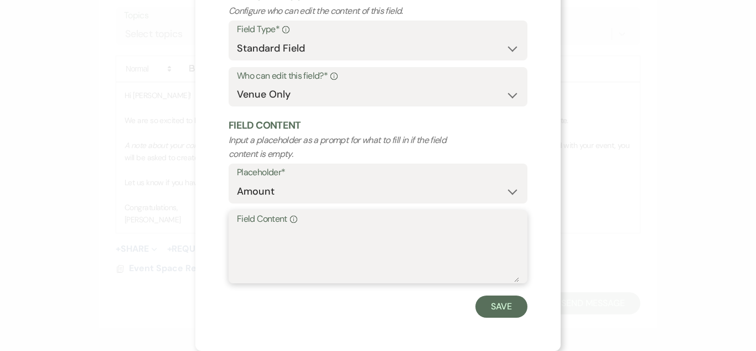
click at [251, 265] on textarea "Field Content Info" at bounding box center [378, 253] width 282 height 55
type textarea "2060"
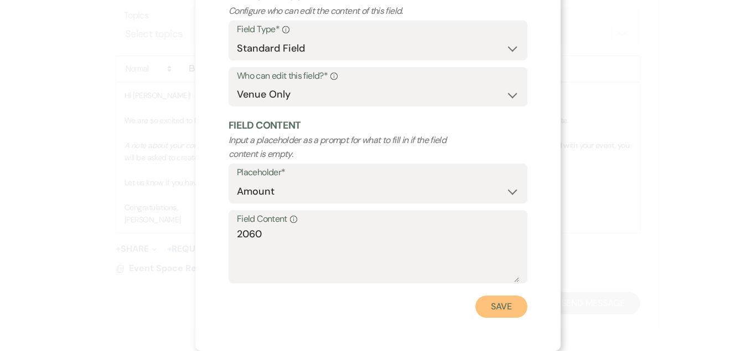
click at [508, 313] on button "Save" at bounding box center [502, 306] width 52 height 22
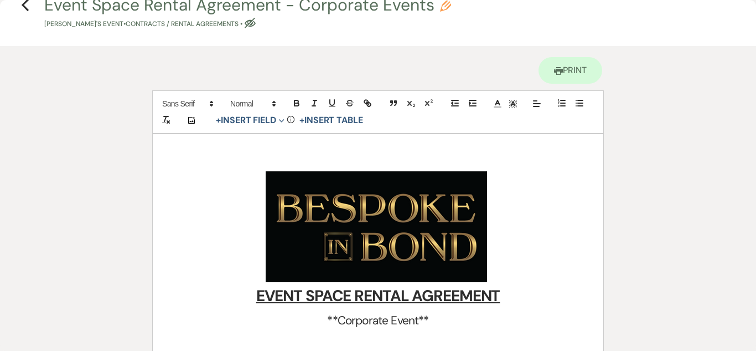
scroll to position [0, 0]
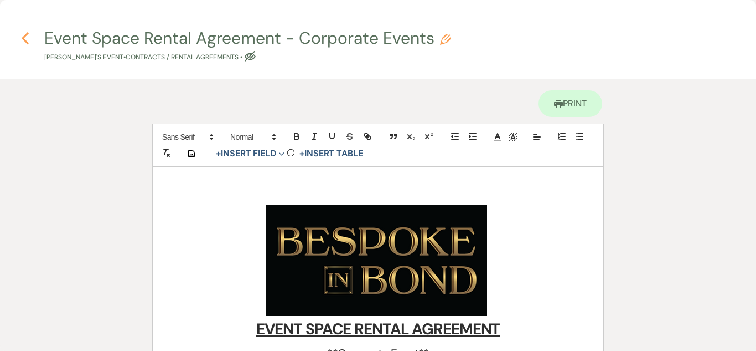
click at [23, 37] on use "button" at bounding box center [25, 38] width 7 height 12
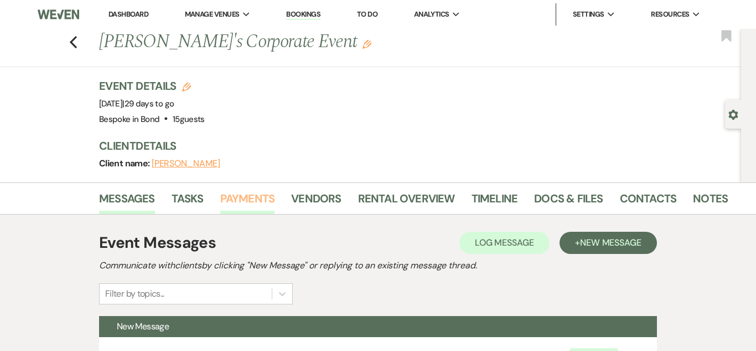
click at [264, 193] on link "Payments" at bounding box center [247, 201] width 55 height 24
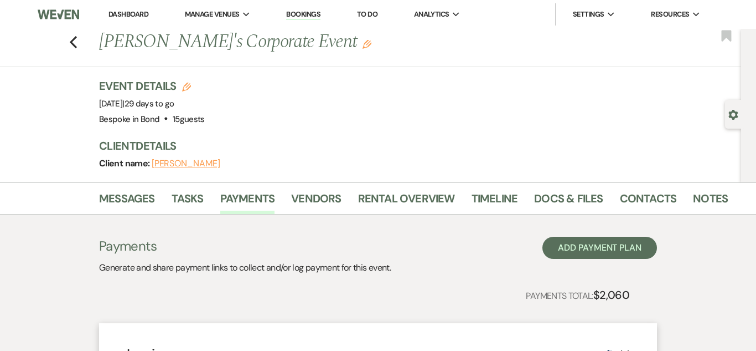
click at [298, 18] on link "Bookings" at bounding box center [303, 14] width 34 height 11
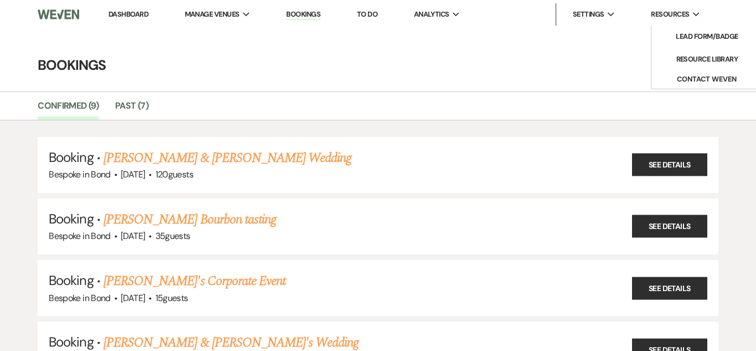
click at [693, 20] on li "Resources Expand Lead Form/Badge Resource Library Contact Weven" at bounding box center [676, 14] width 60 height 22
click at [712, 72] on button "Contact Weven" at bounding box center [707, 79] width 111 height 18
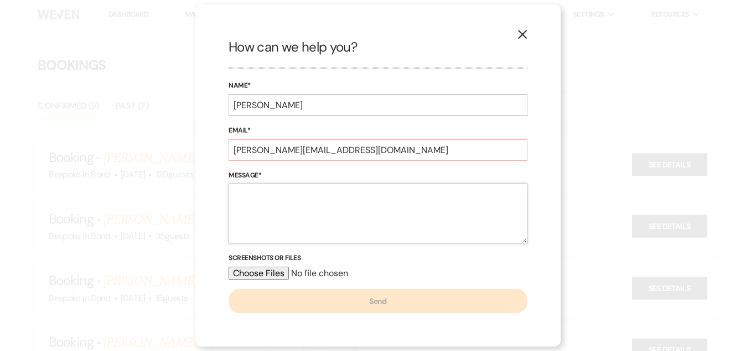
click at [365, 221] on textarea "Message*" at bounding box center [378, 213] width 299 height 60
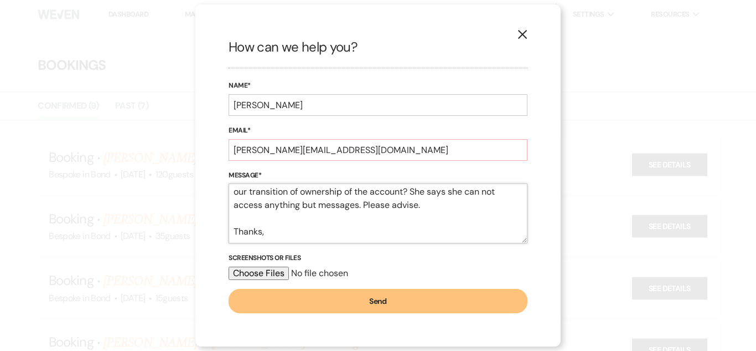
scroll to position [51, 0]
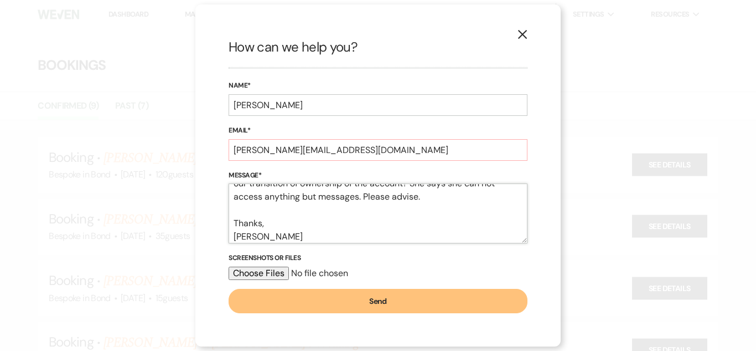
type textarea "Hi there, [PERSON_NAME] is having trouble with her portal. Is this because of o…"
click at [396, 293] on button "Send" at bounding box center [378, 301] width 299 height 24
